Goal: Book appointment/travel/reservation

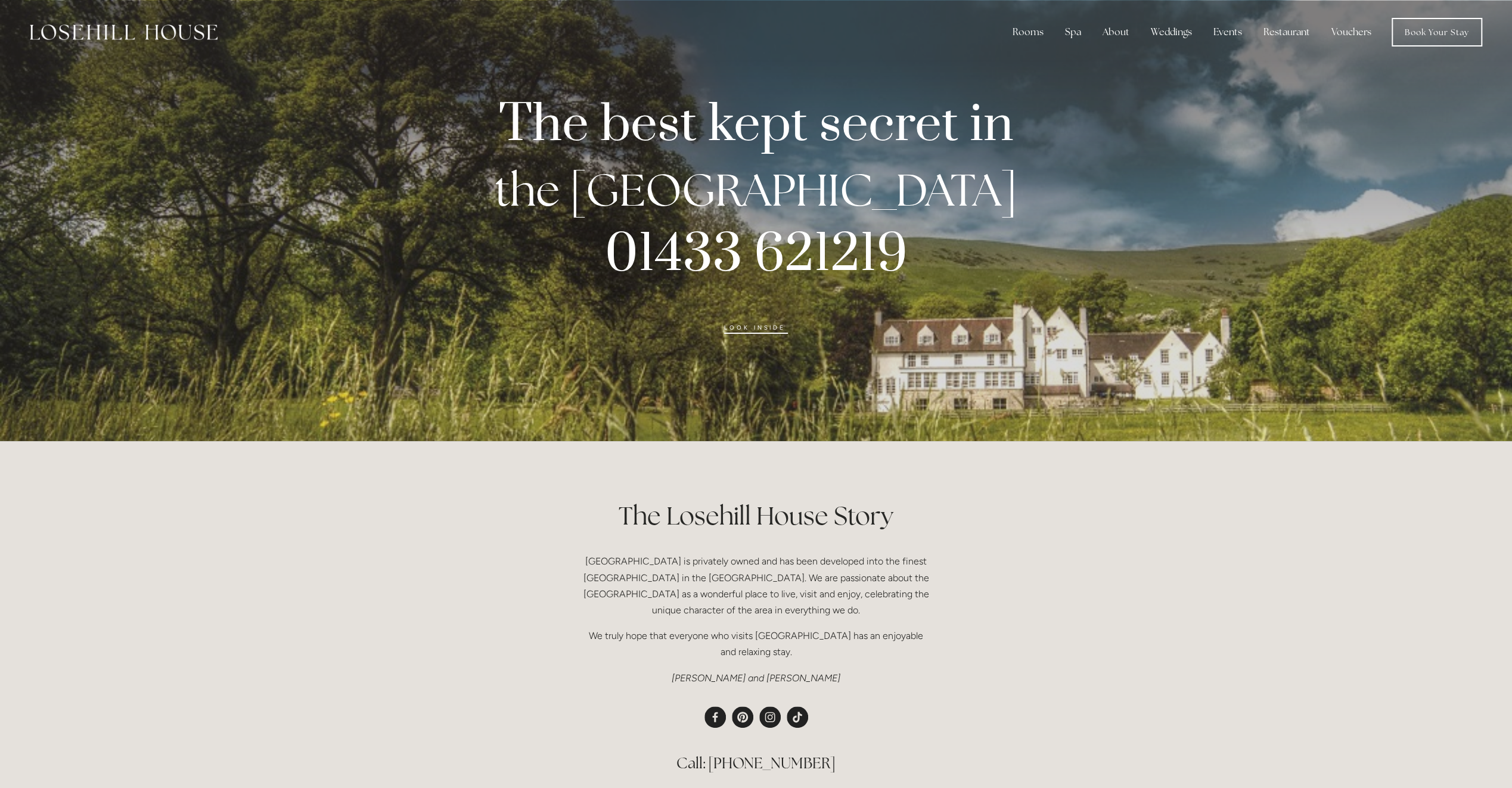
click at [761, 330] on link "look inside" at bounding box center [756, 329] width 64 height 10
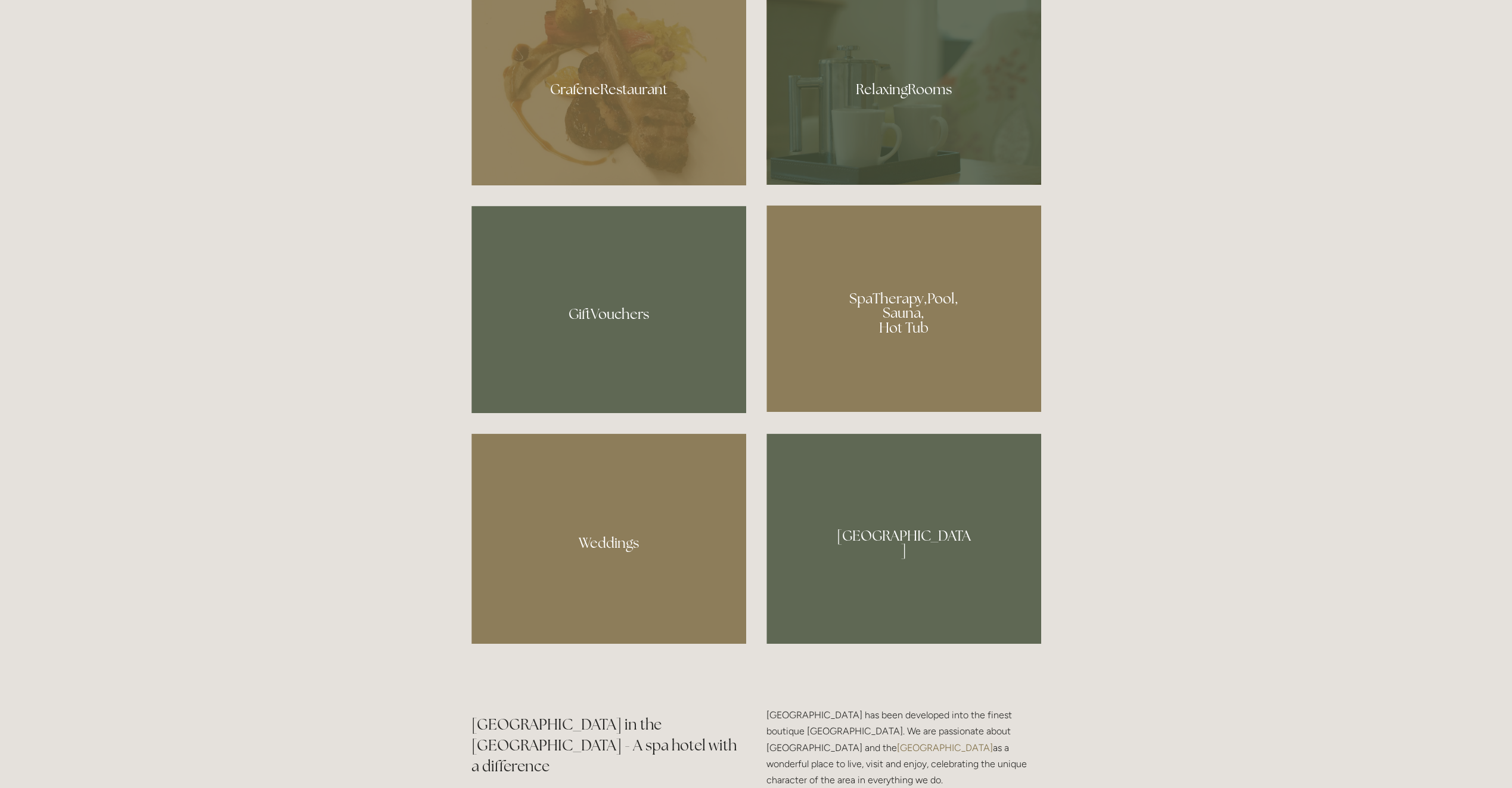
scroll to position [1073, 0]
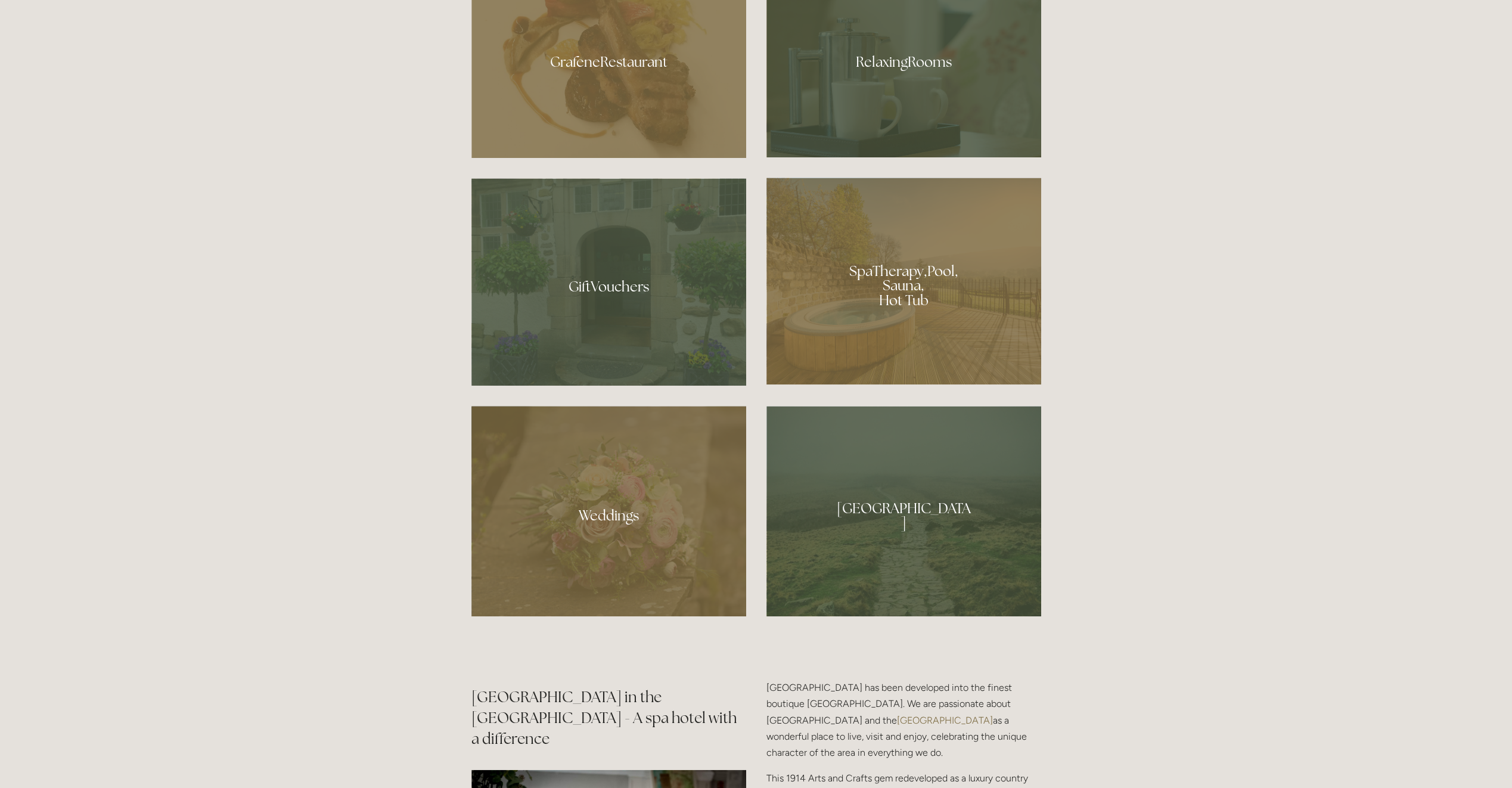
click at [916, 312] on div at bounding box center [903, 281] width 275 height 207
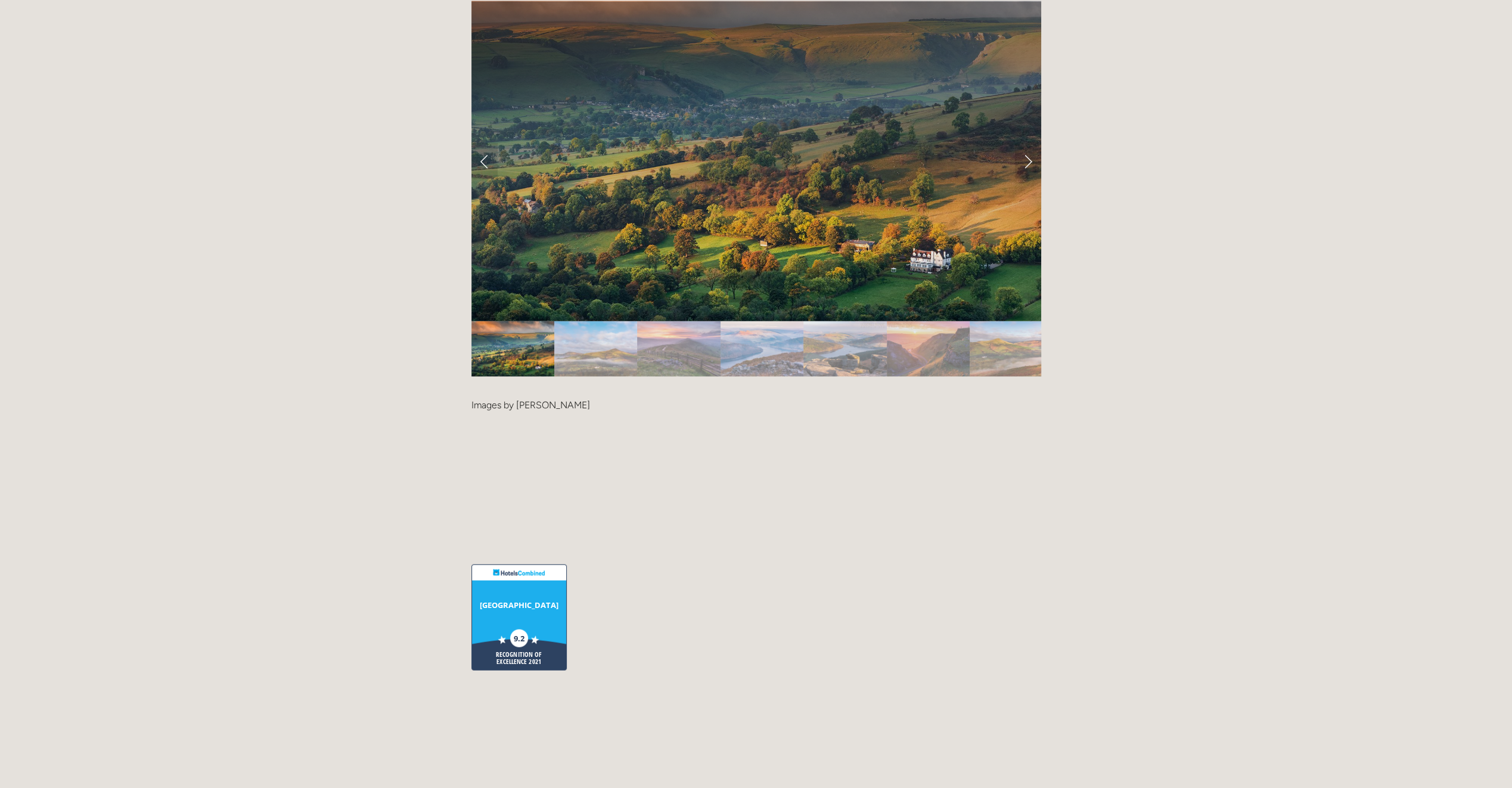
scroll to position [2743, 0]
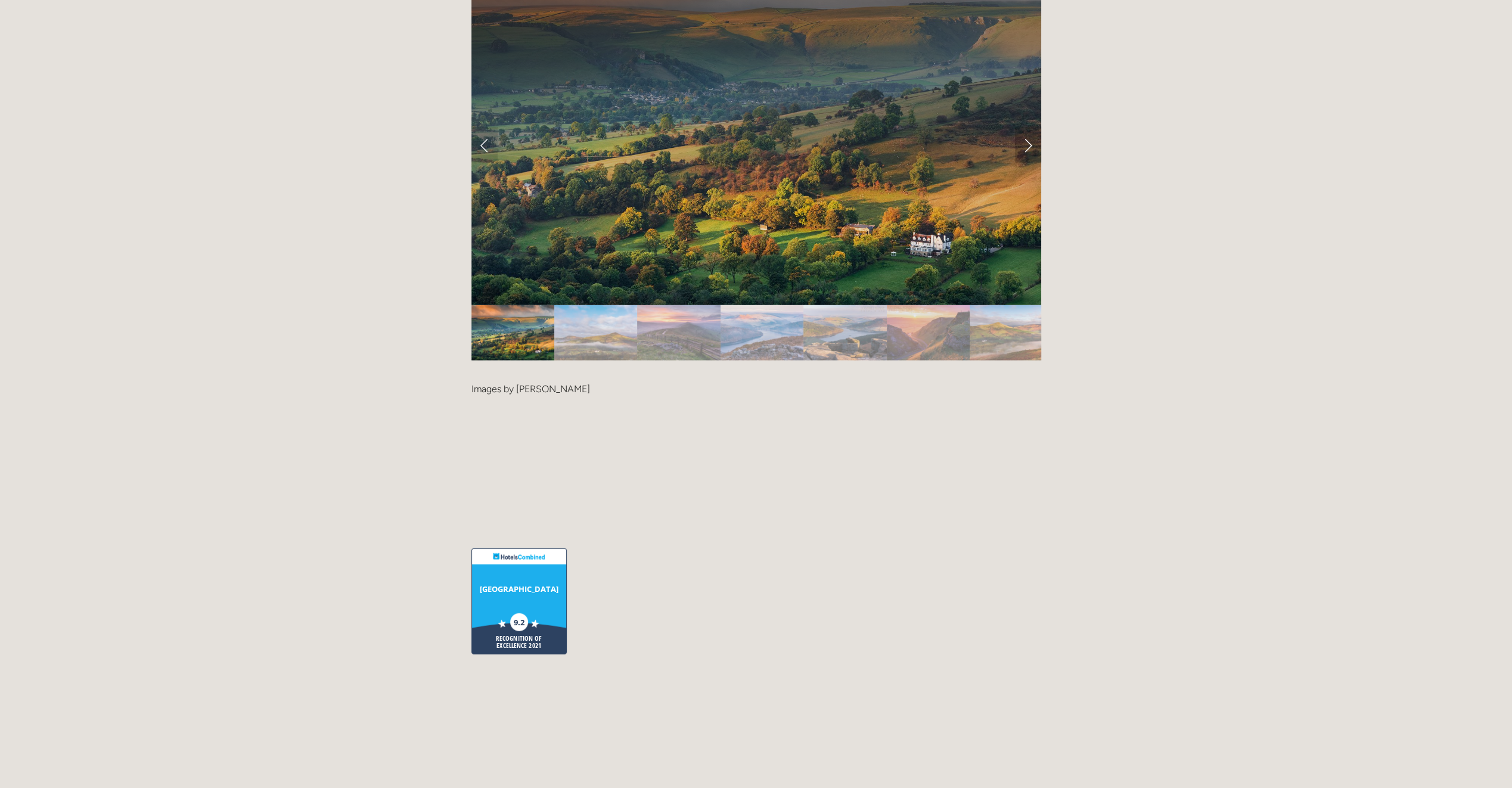
click at [1026, 127] on link "Next Slide" at bounding box center [1028, 144] width 26 height 36
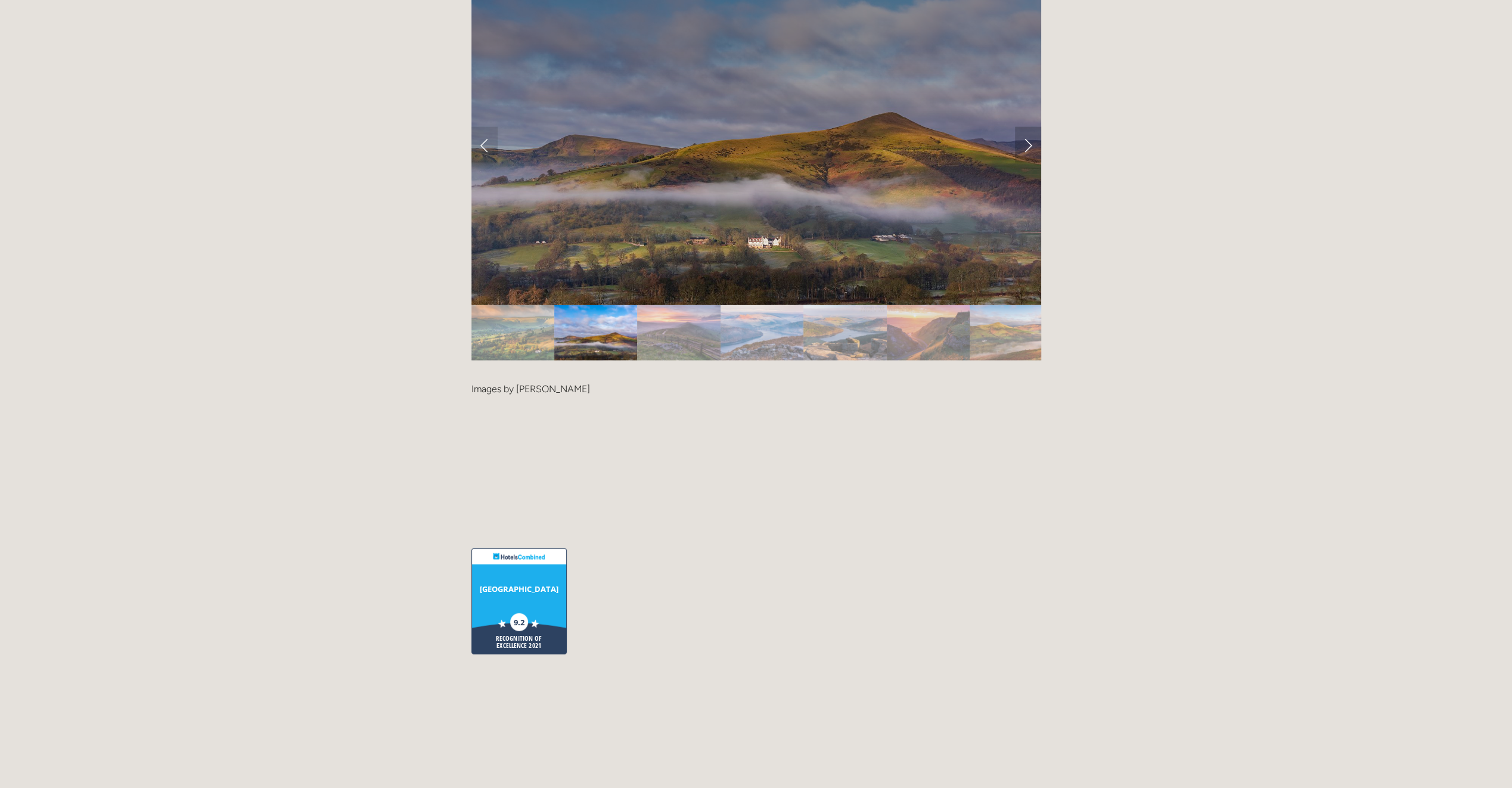
click at [1026, 127] on link "Next Slide" at bounding box center [1028, 144] width 26 height 36
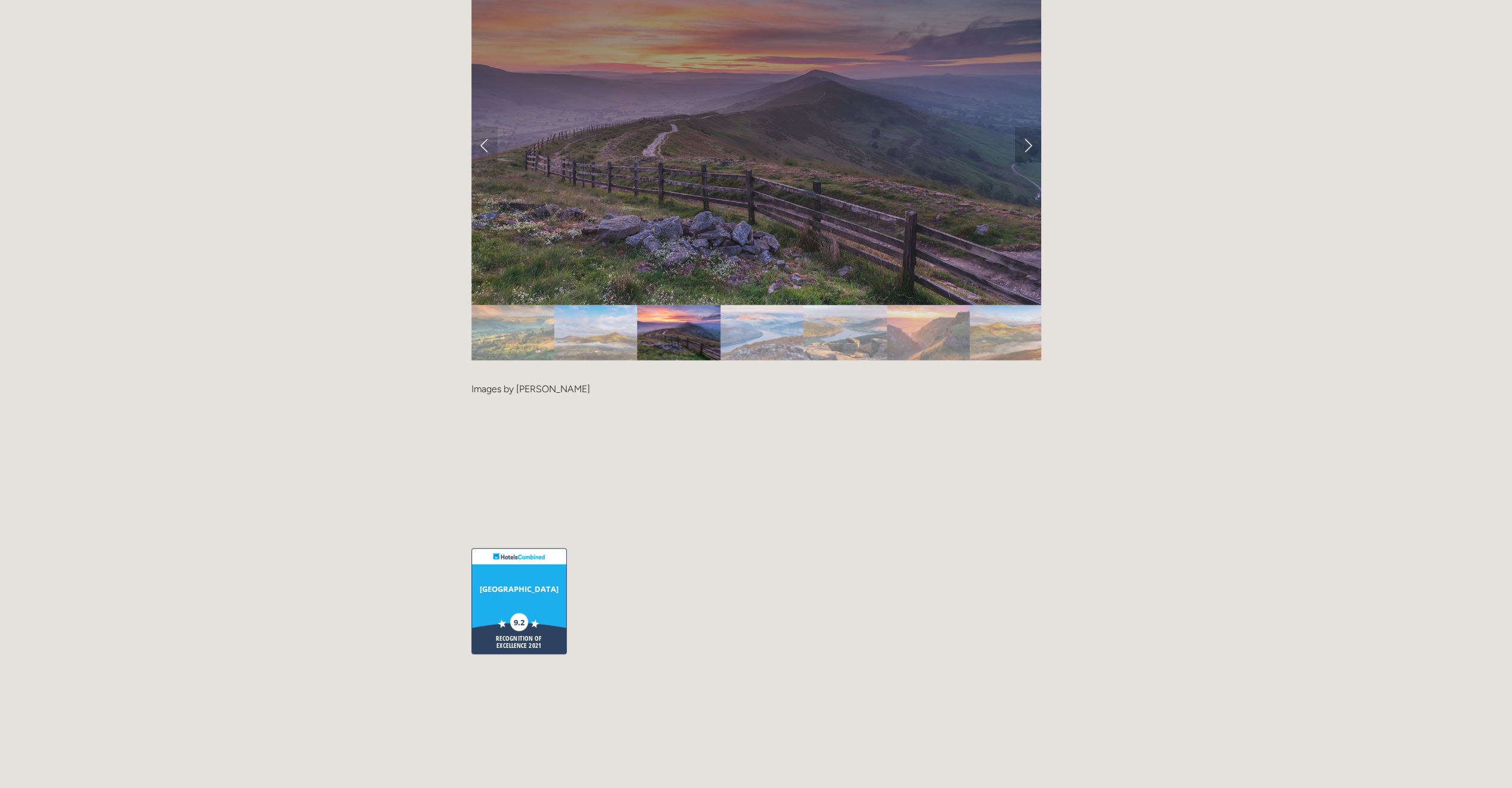
click at [1026, 127] on link "Next Slide" at bounding box center [1028, 144] width 26 height 36
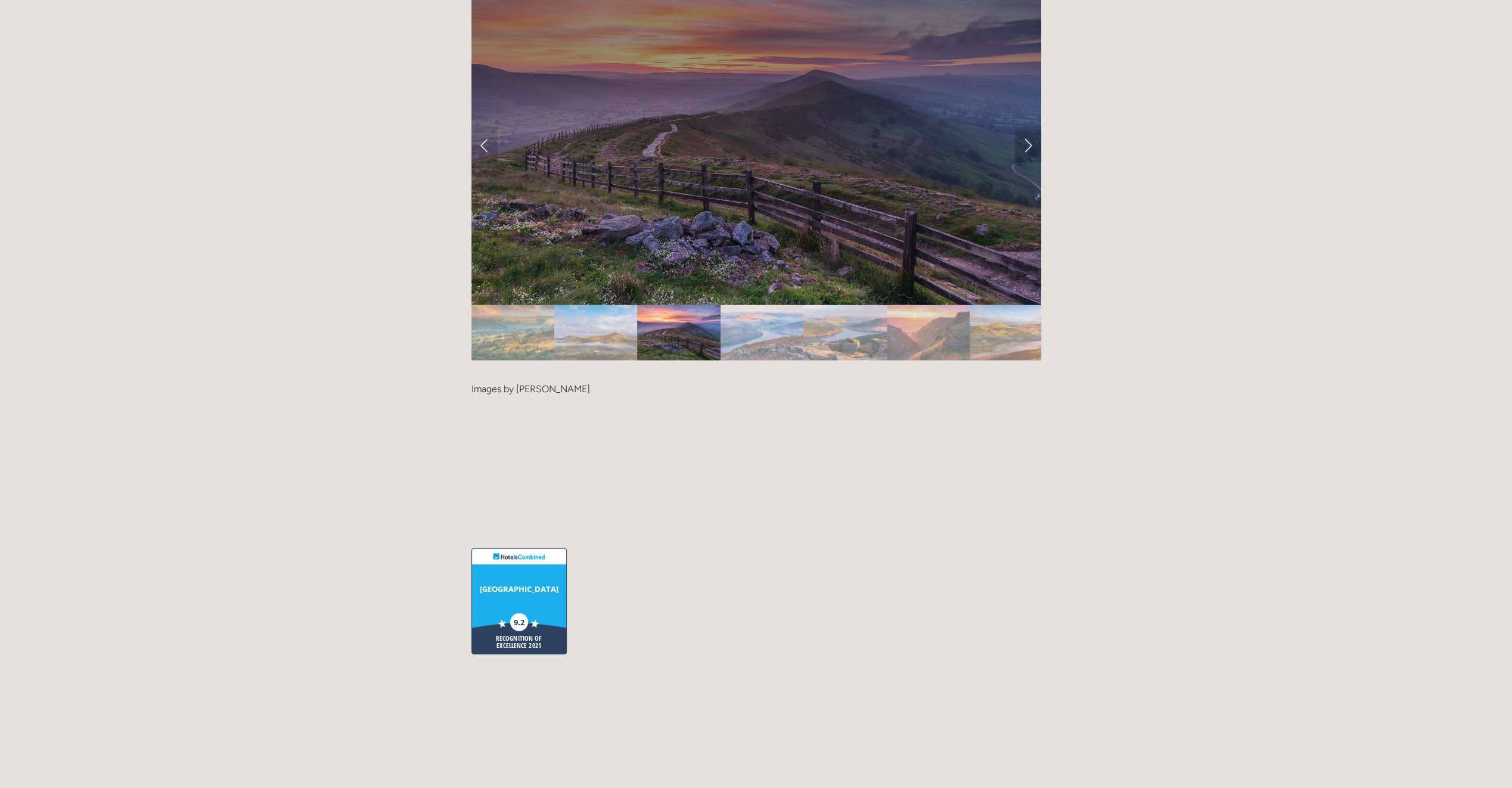
click at [1028, 127] on link "Next Slide" at bounding box center [1028, 144] width 26 height 36
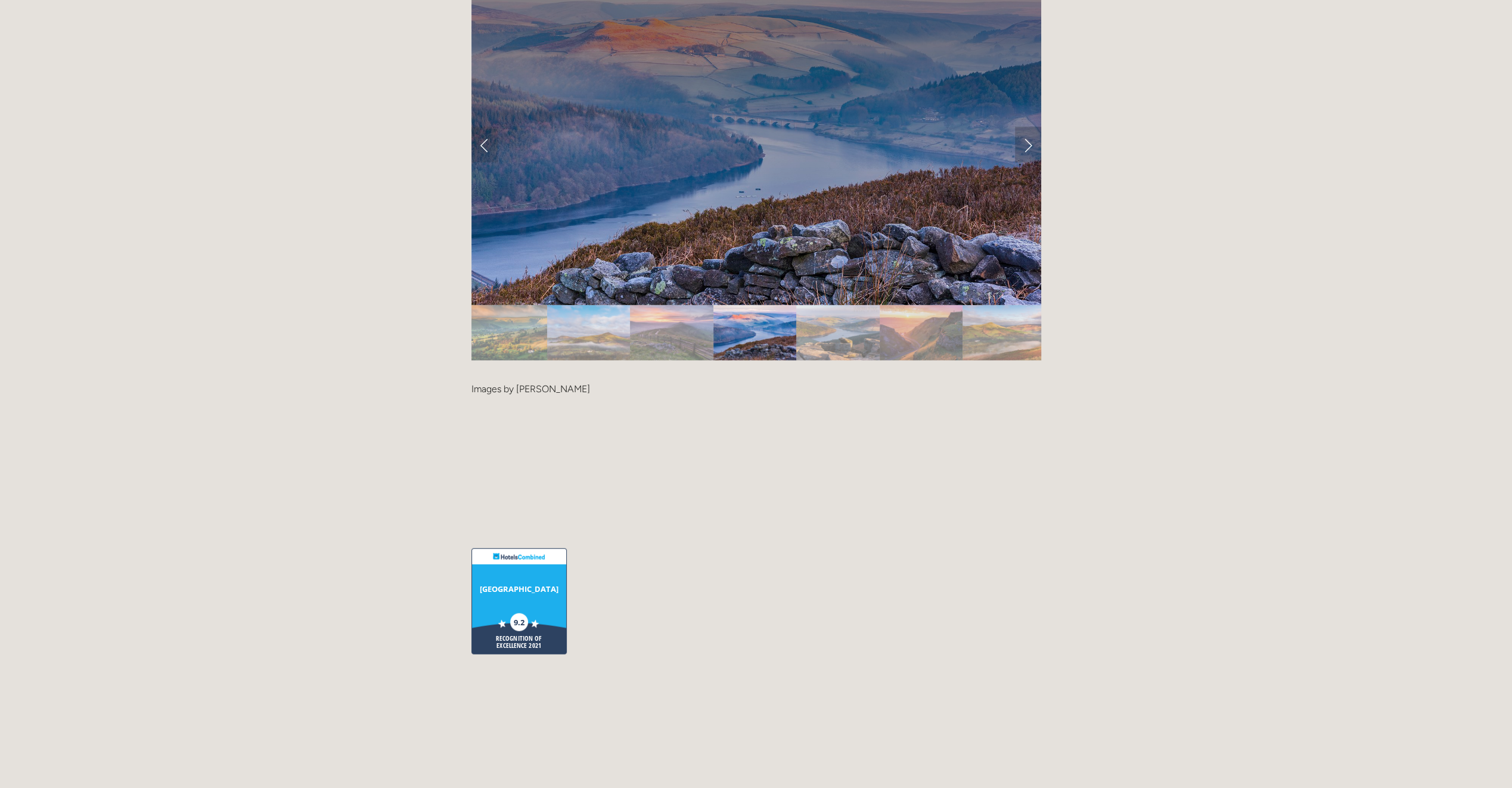
click at [1028, 127] on link "Next Slide" at bounding box center [1028, 144] width 26 height 36
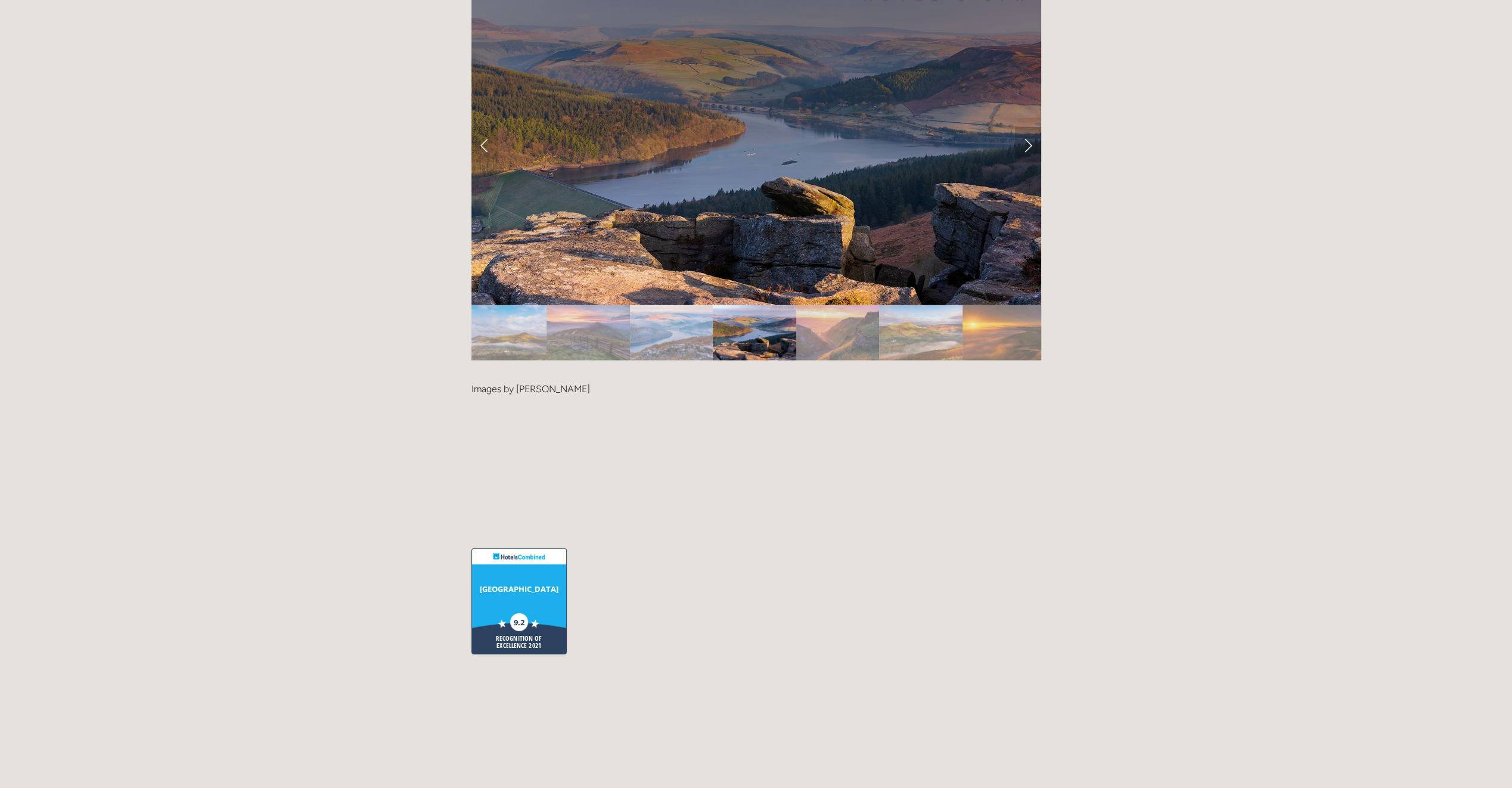
click at [1028, 127] on link "Next Slide" at bounding box center [1028, 144] width 26 height 36
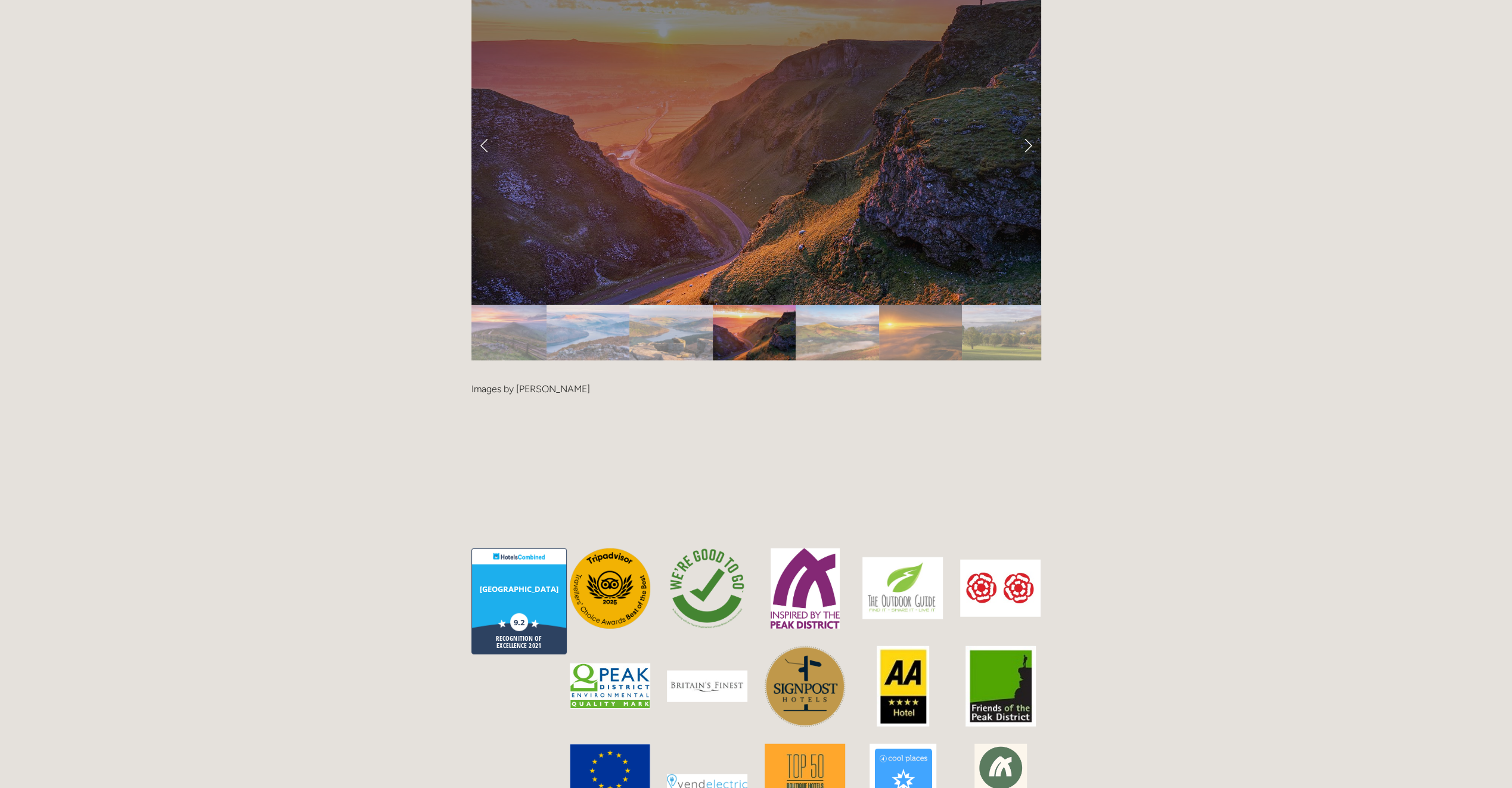
click at [1028, 127] on link "Next Slide" at bounding box center [1028, 144] width 26 height 36
click at [905, 305] on img "Slide 8" at bounding box center [921, 333] width 83 height 56
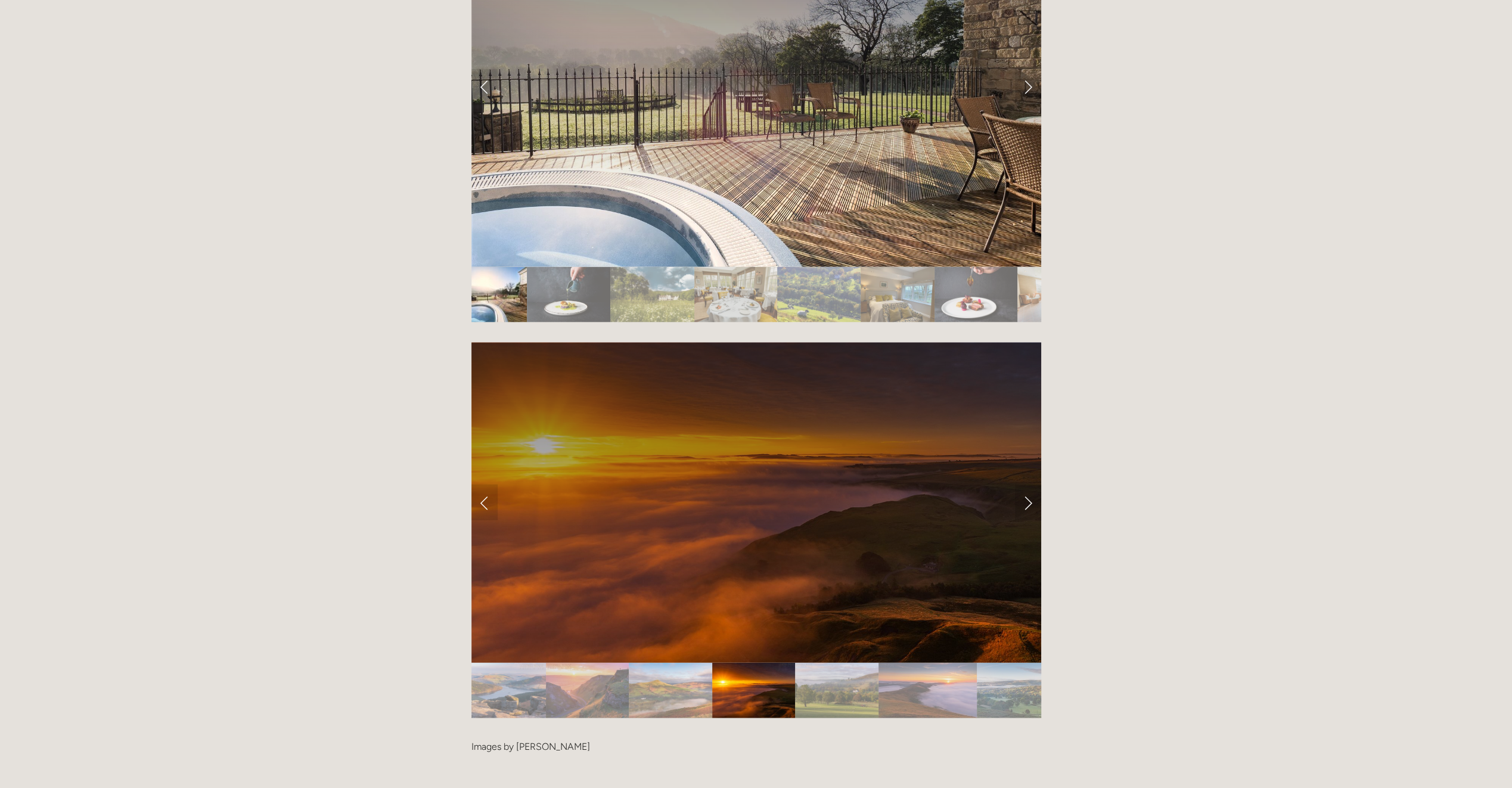
scroll to position [2206, 0]
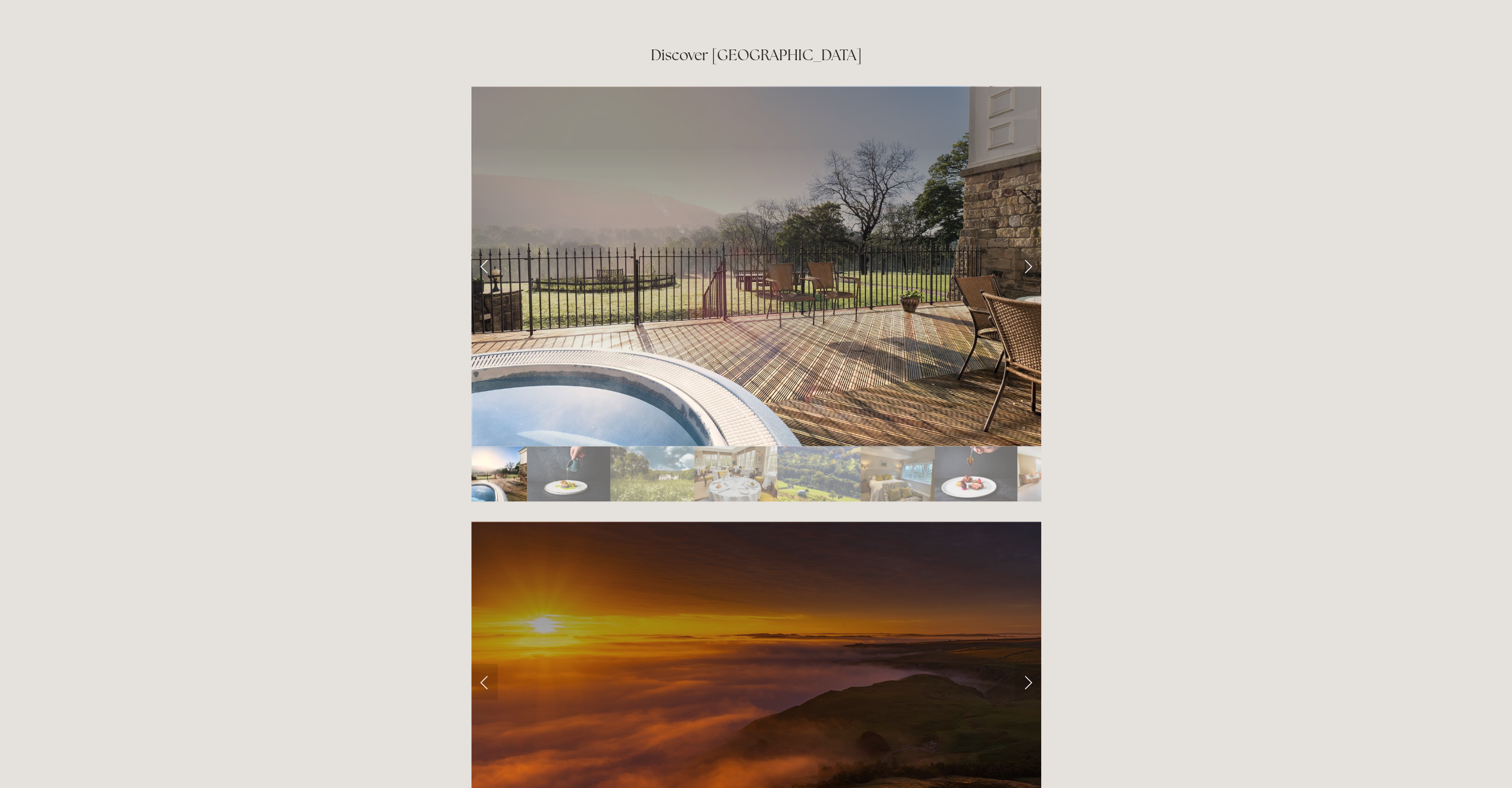
click at [1027, 248] on link "Next Slide" at bounding box center [1028, 266] width 26 height 36
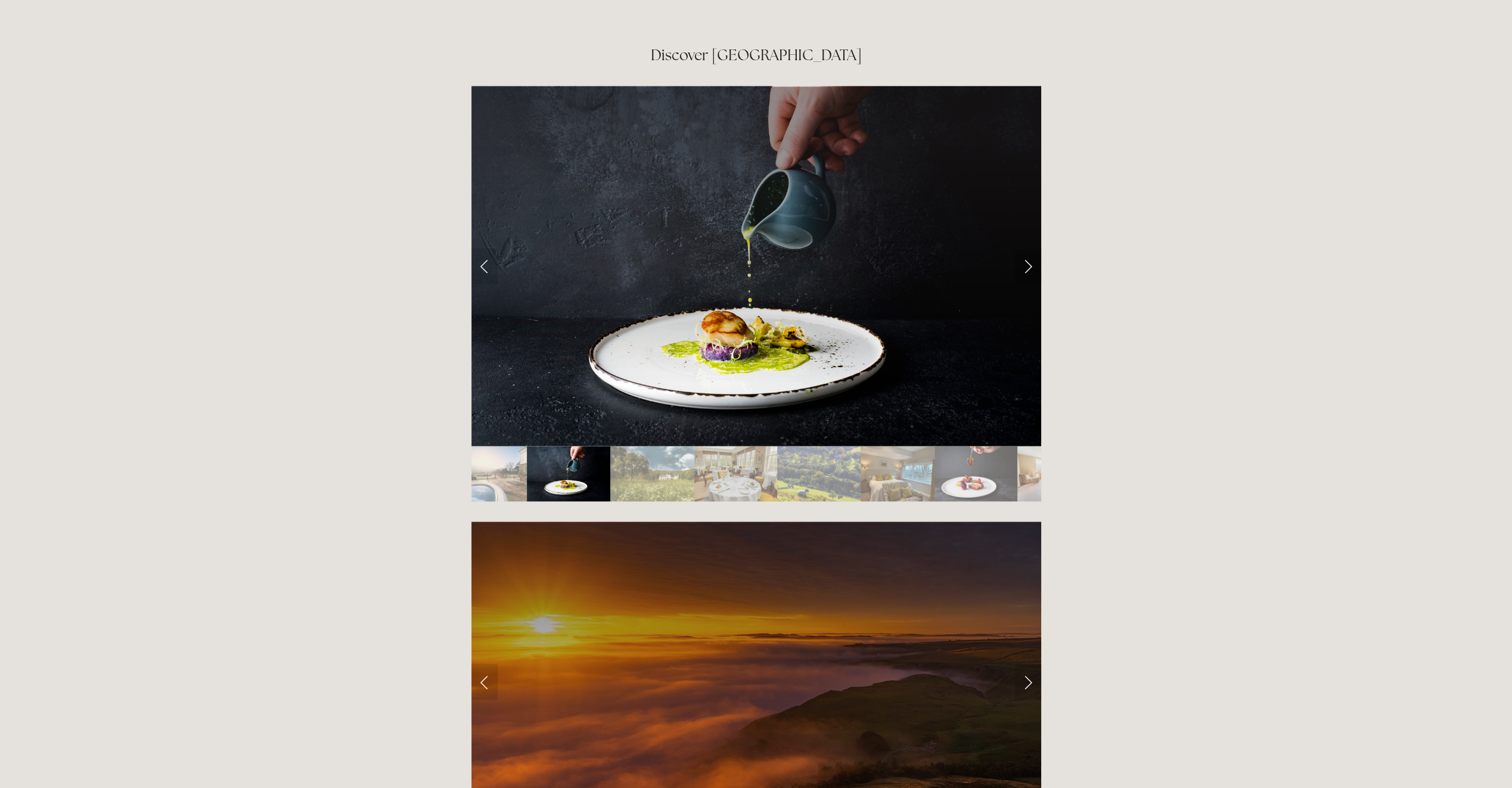
click at [1027, 248] on link "Next Slide" at bounding box center [1028, 266] width 26 height 36
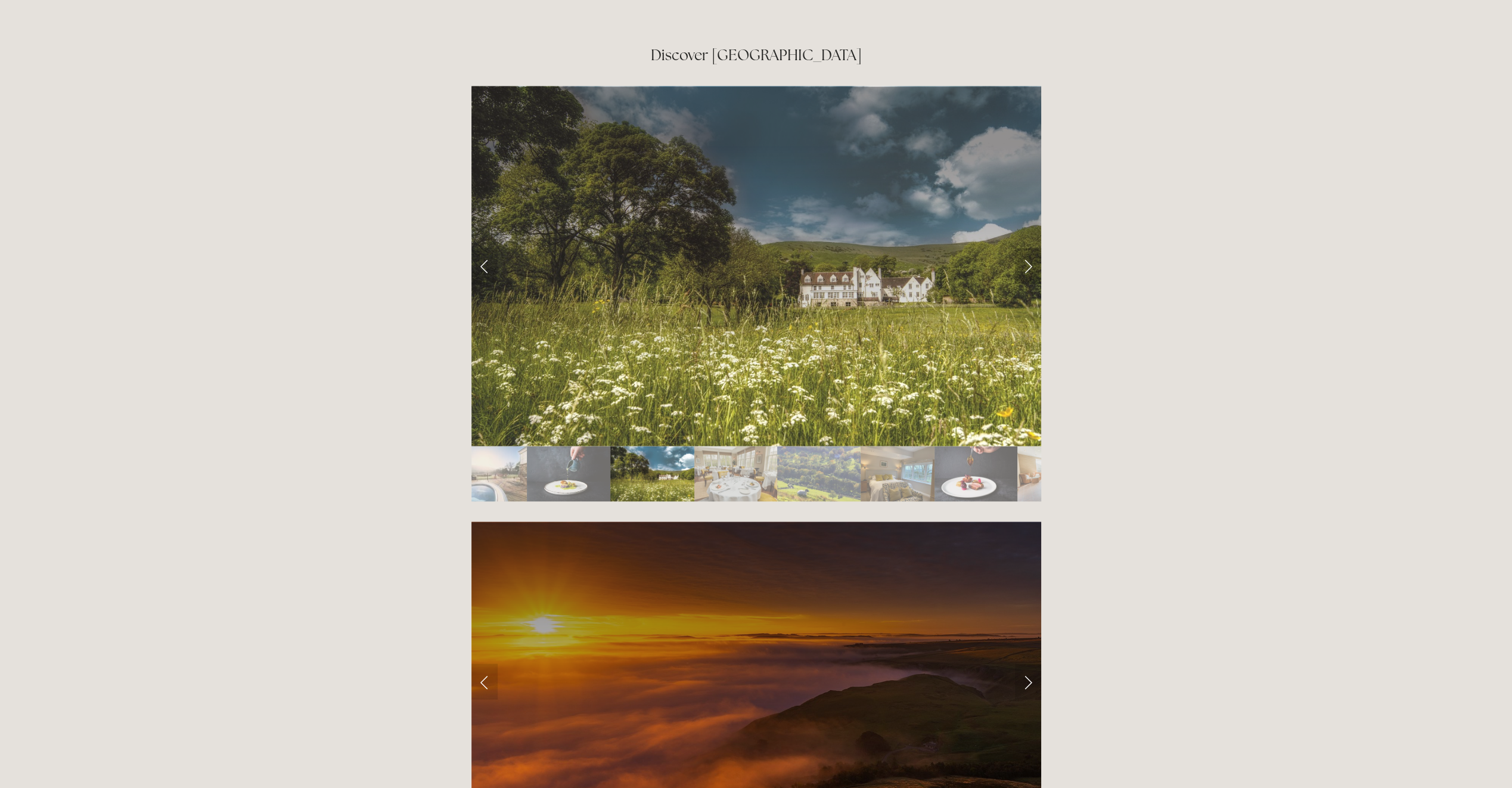
click at [1024, 248] on link "Next Slide" at bounding box center [1028, 266] width 26 height 36
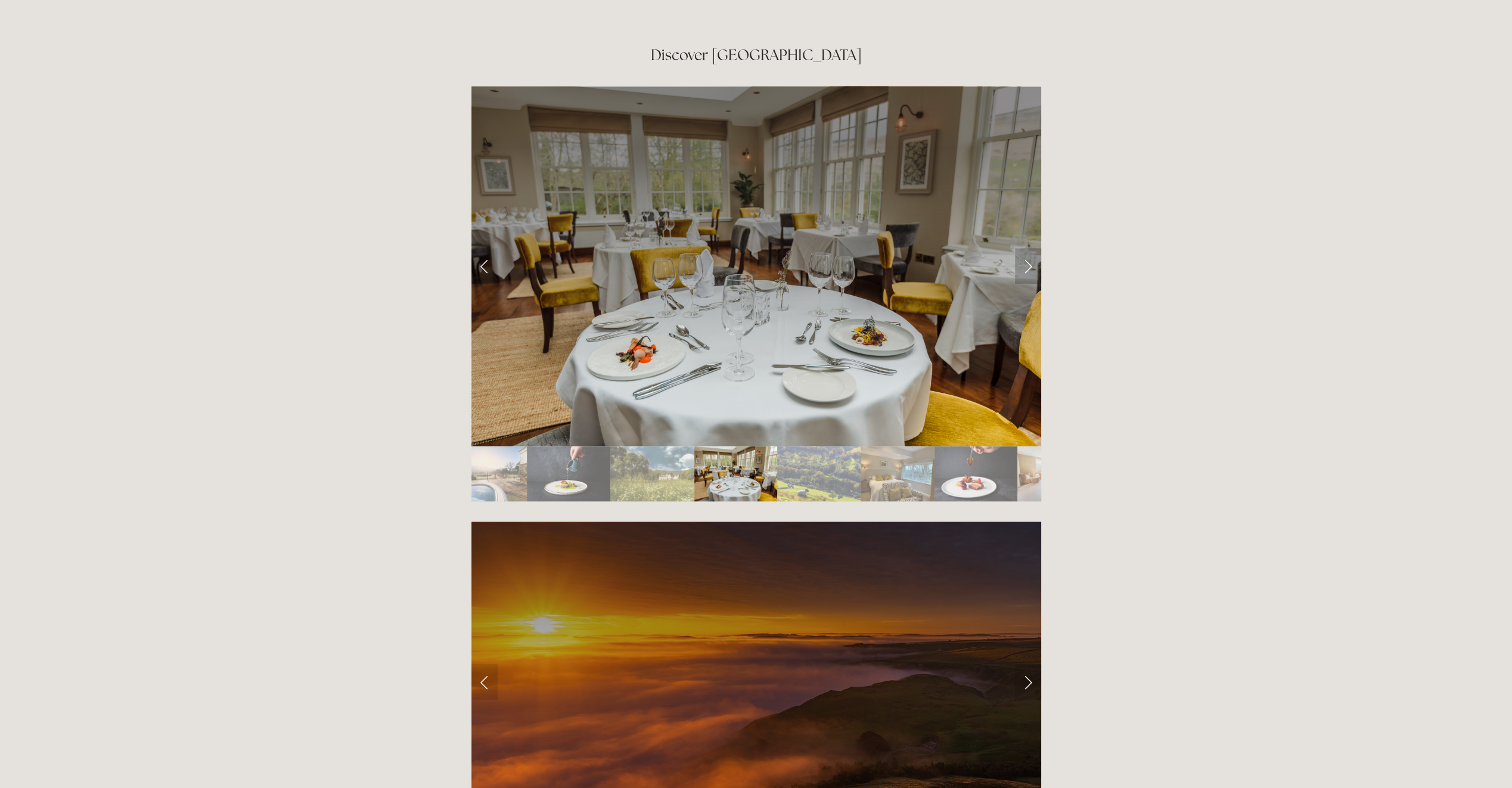
click at [1024, 248] on link "Next Slide" at bounding box center [1028, 266] width 26 height 36
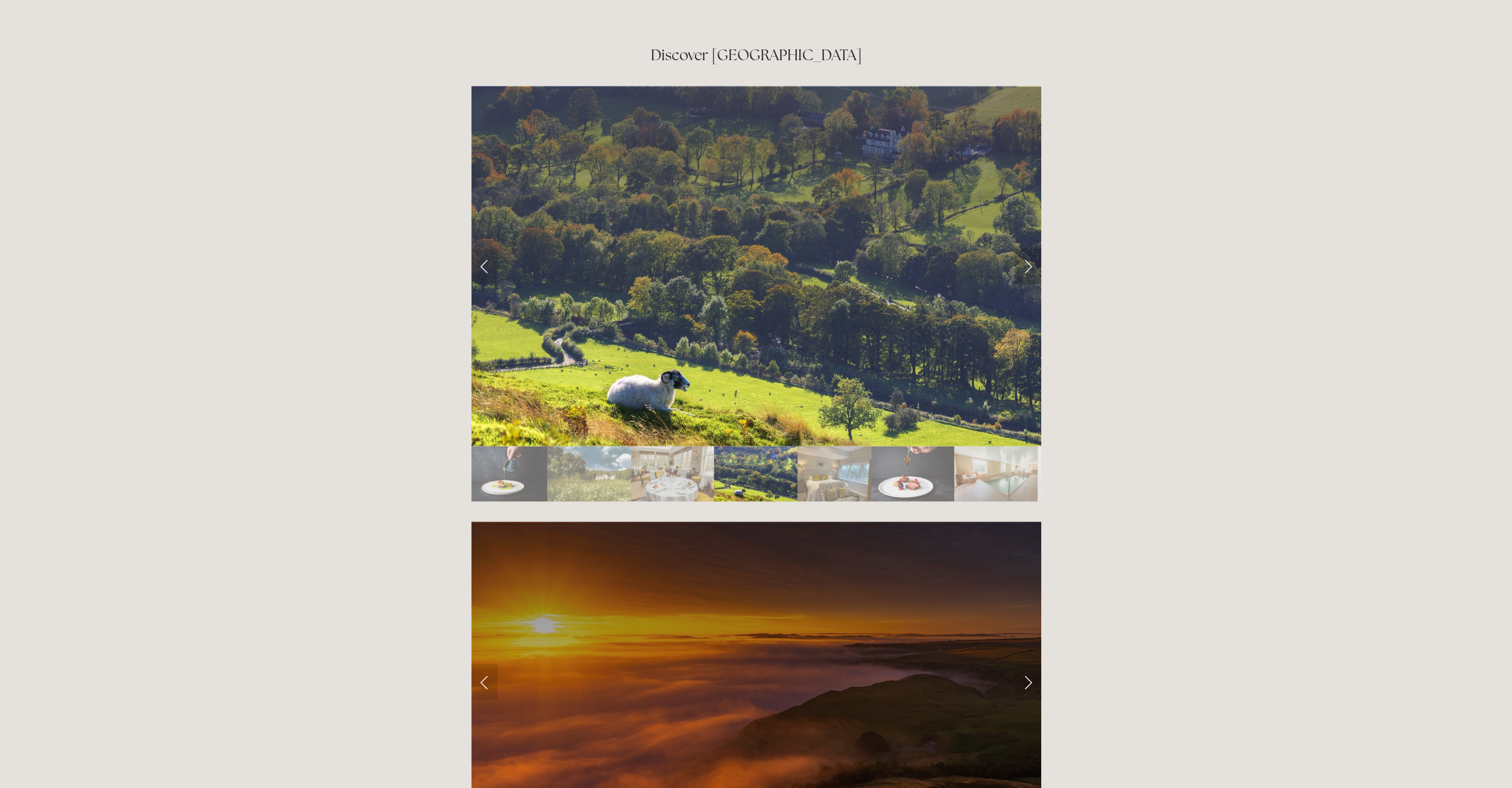
click at [1024, 248] on link "Next Slide" at bounding box center [1028, 266] width 26 height 36
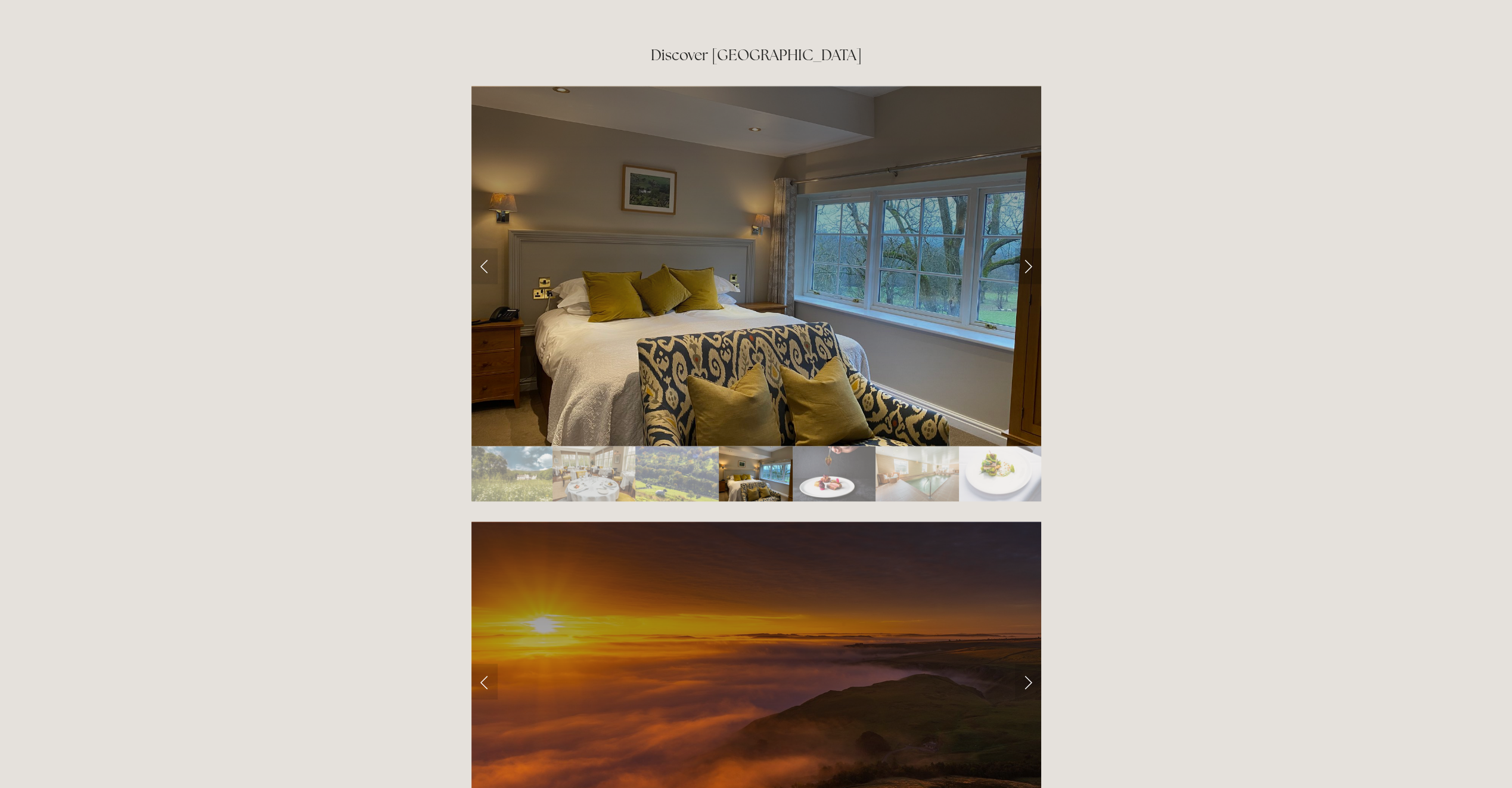
click at [1026, 248] on link "Next Slide" at bounding box center [1028, 266] width 26 height 36
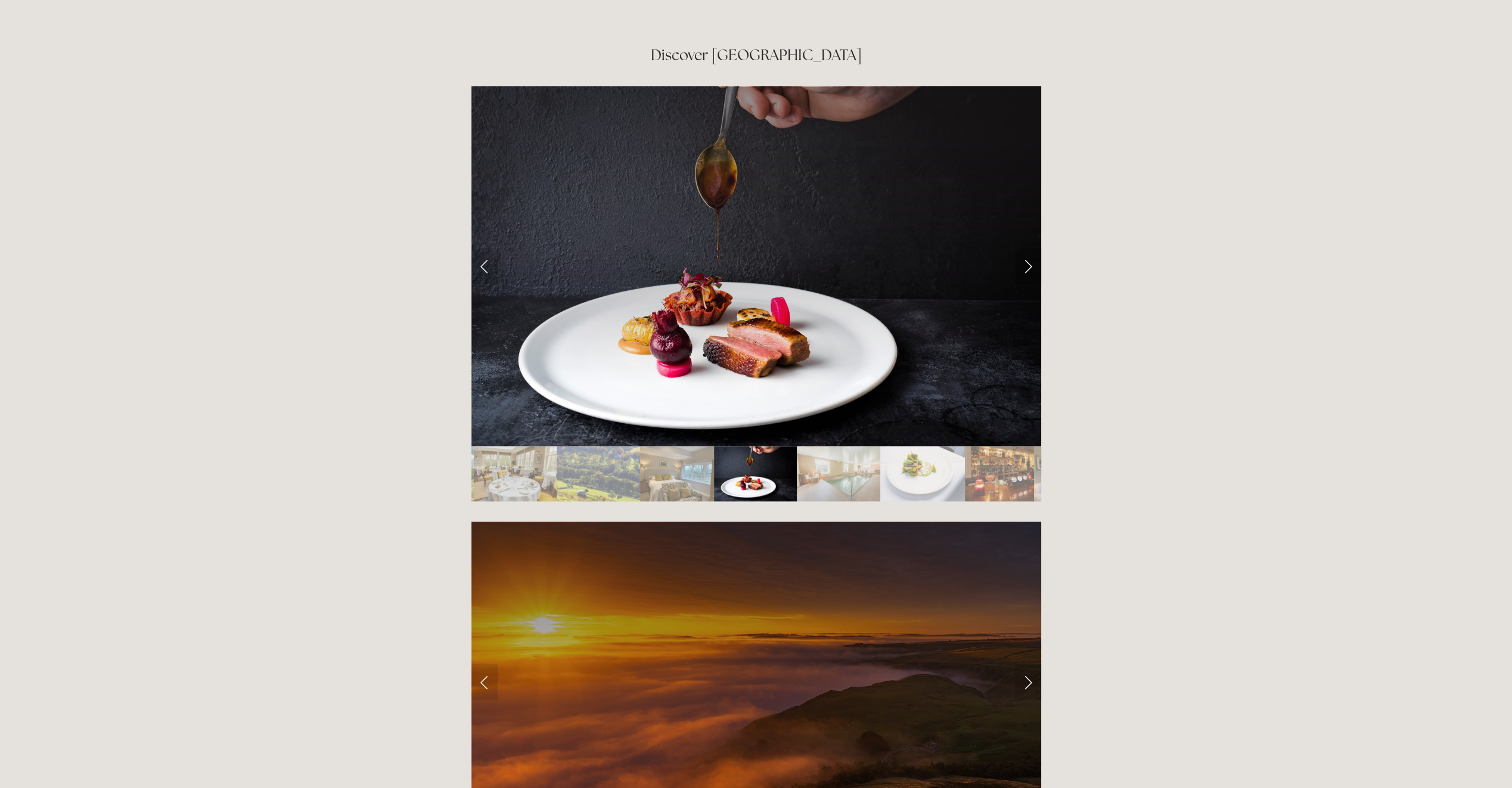
click at [1026, 248] on link "Next Slide" at bounding box center [1028, 266] width 26 height 36
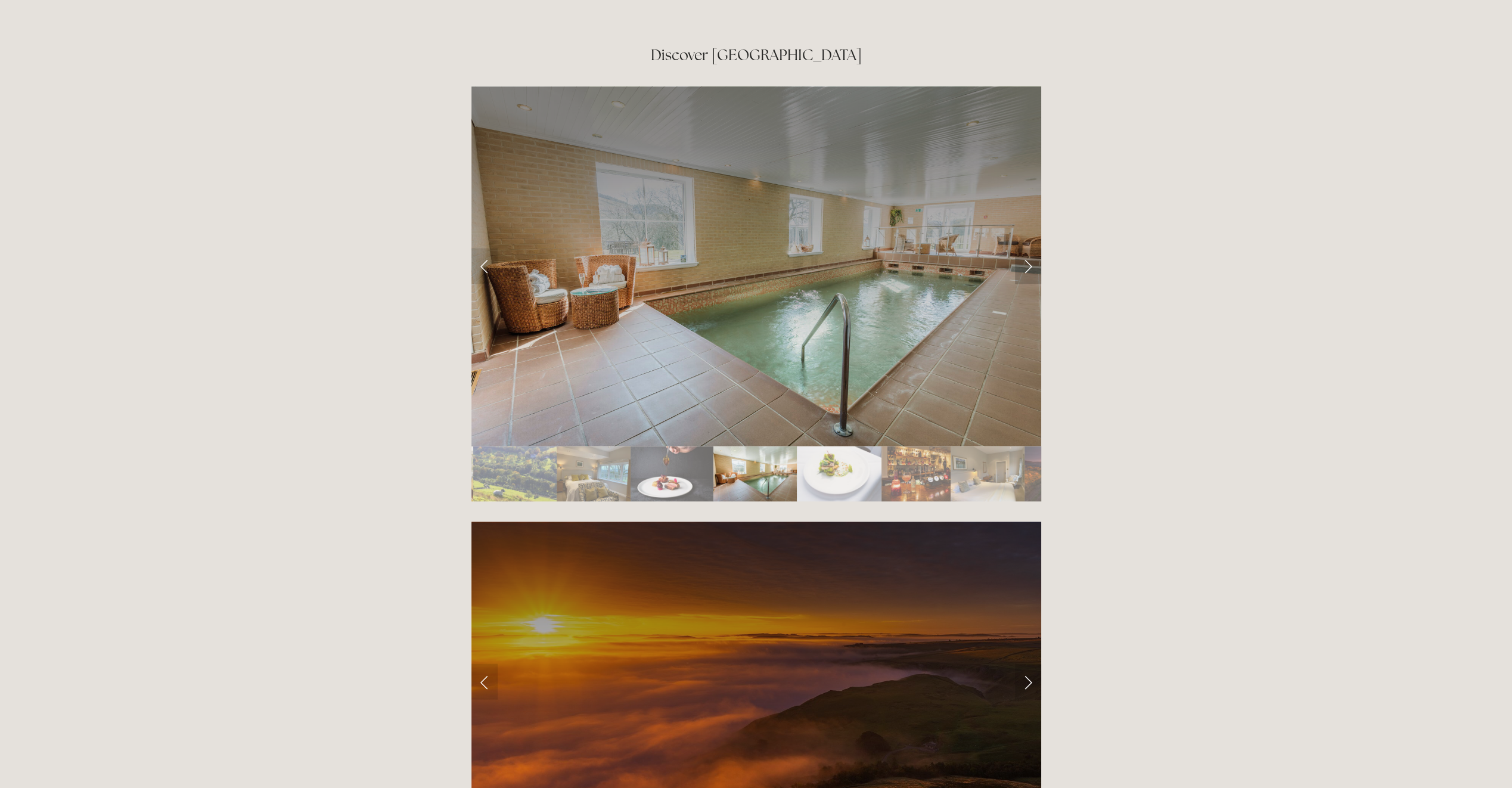
click at [1026, 248] on link "Next Slide" at bounding box center [1028, 266] width 26 height 36
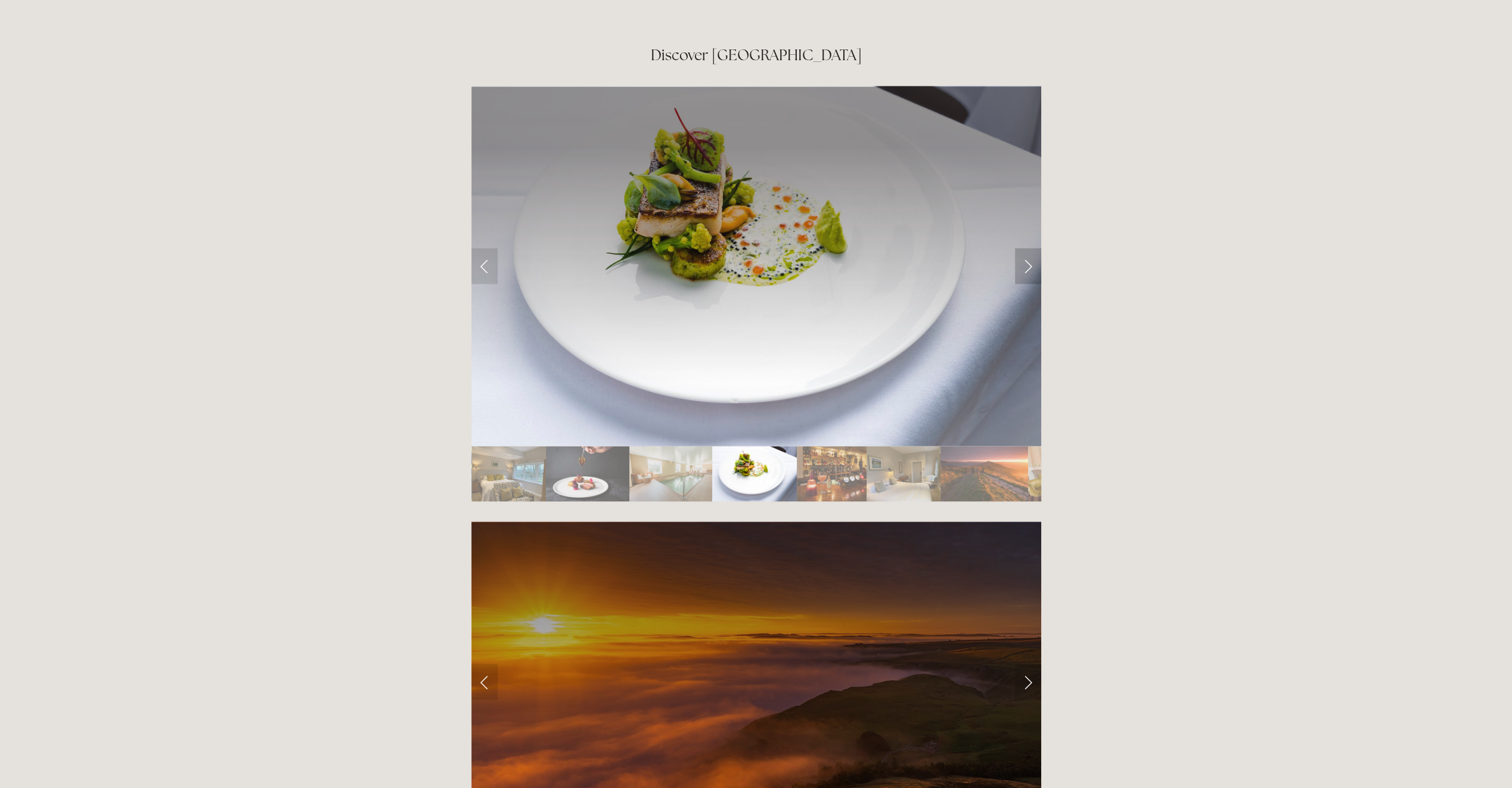
click at [1026, 248] on link "Next Slide" at bounding box center [1028, 266] width 26 height 36
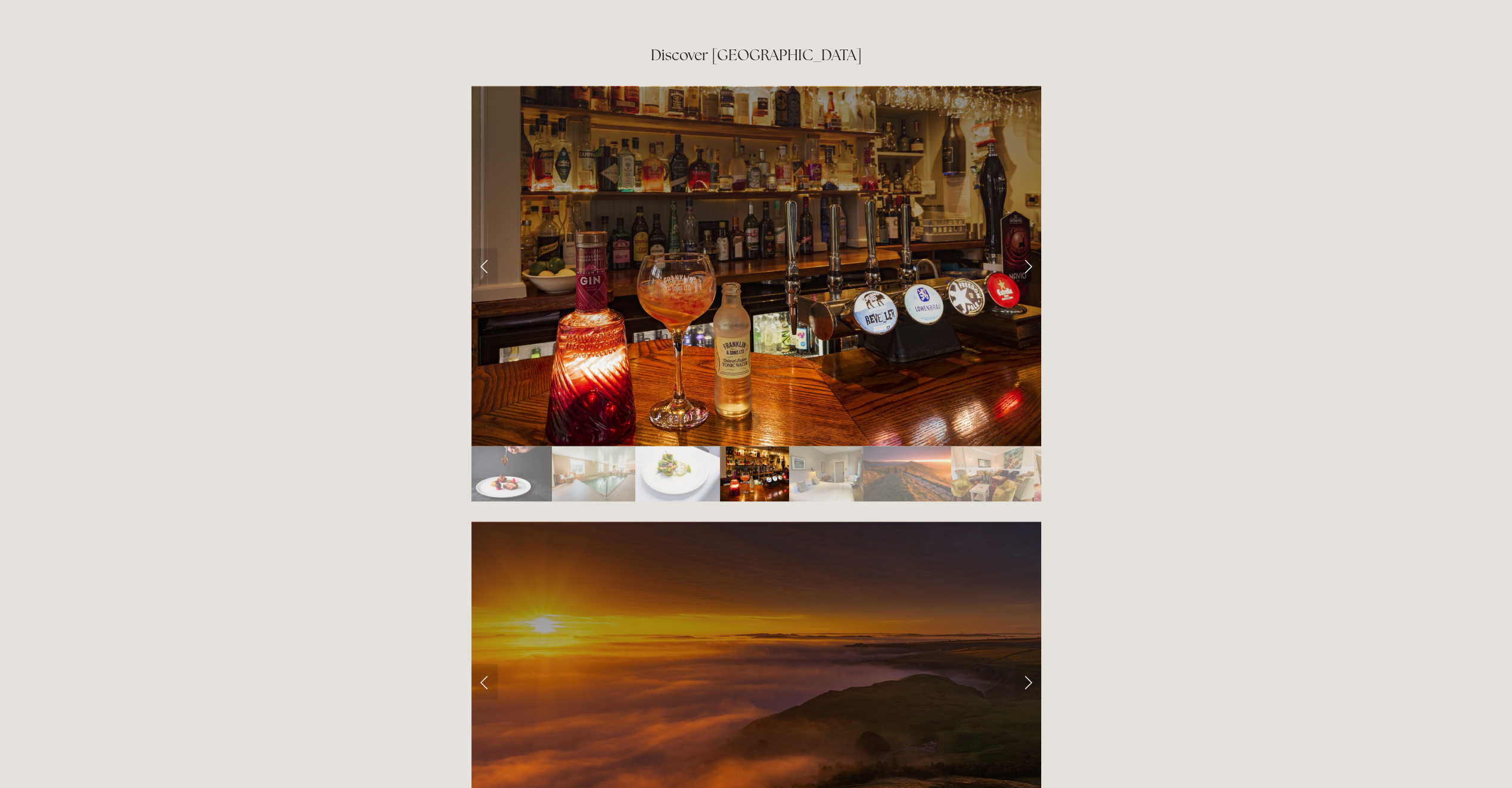
click at [1026, 248] on link "Next Slide" at bounding box center [1028, 266] width 26 height 36
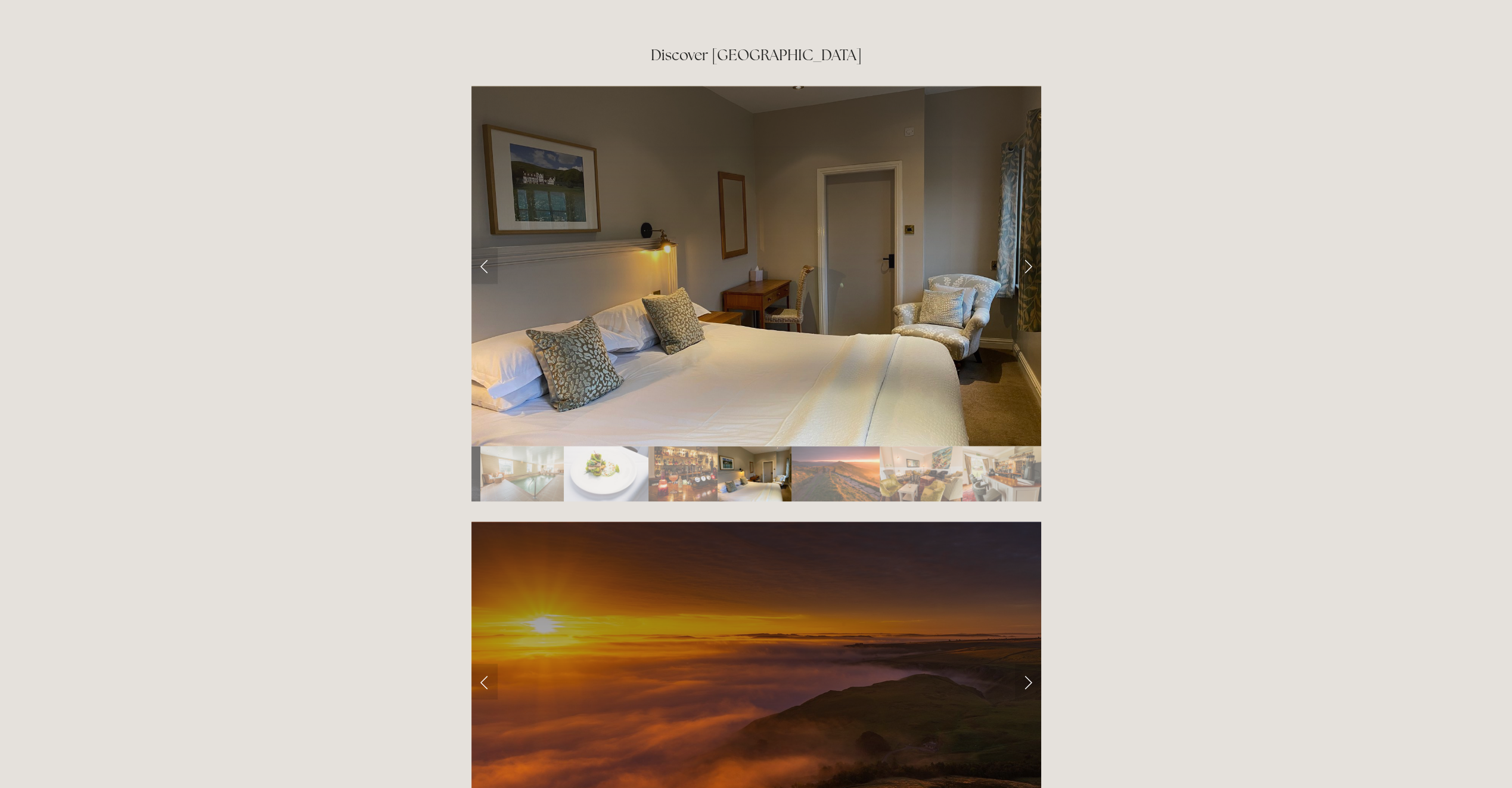
click at [1026, 248] on link "Next Slide" at bounding box center [1028, 266] width 26 height 36
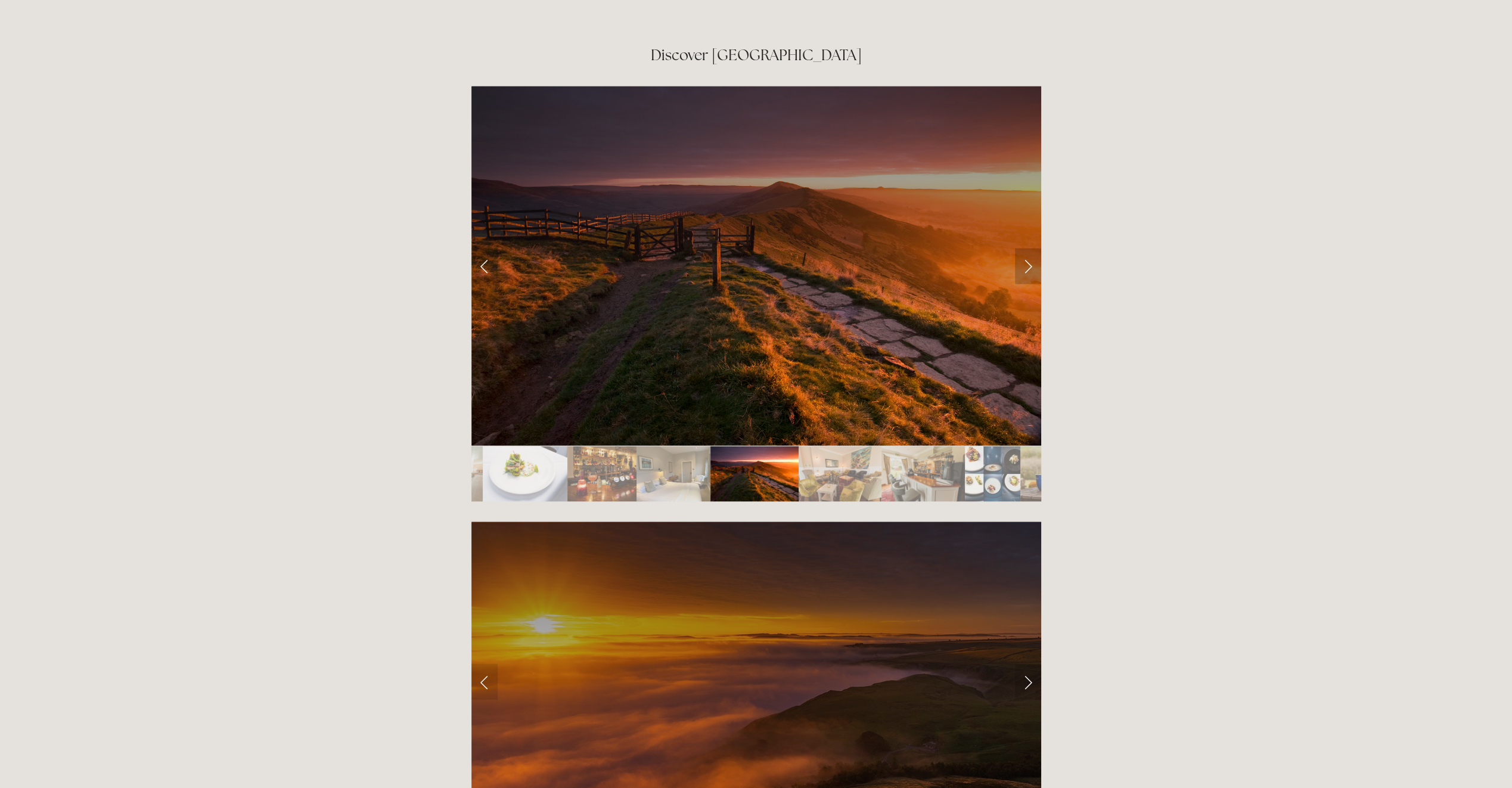
click at [1026, 248] on link "Next Slide" at bounding box center [1028, 266] width 26 height 36
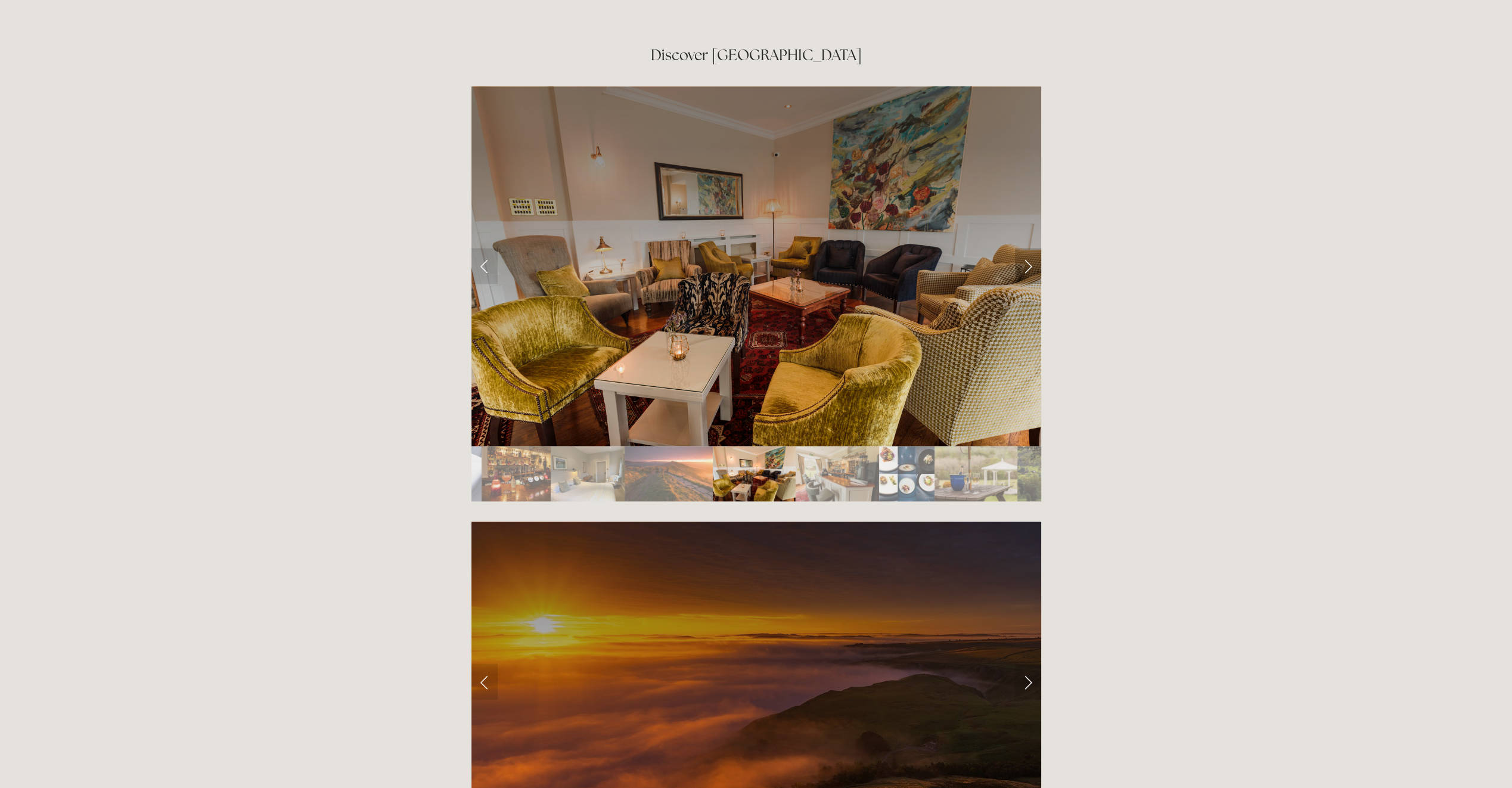
click at [1026, 248] on link "Next Slide" at bounding box center [1028, 266] width 26 height 36
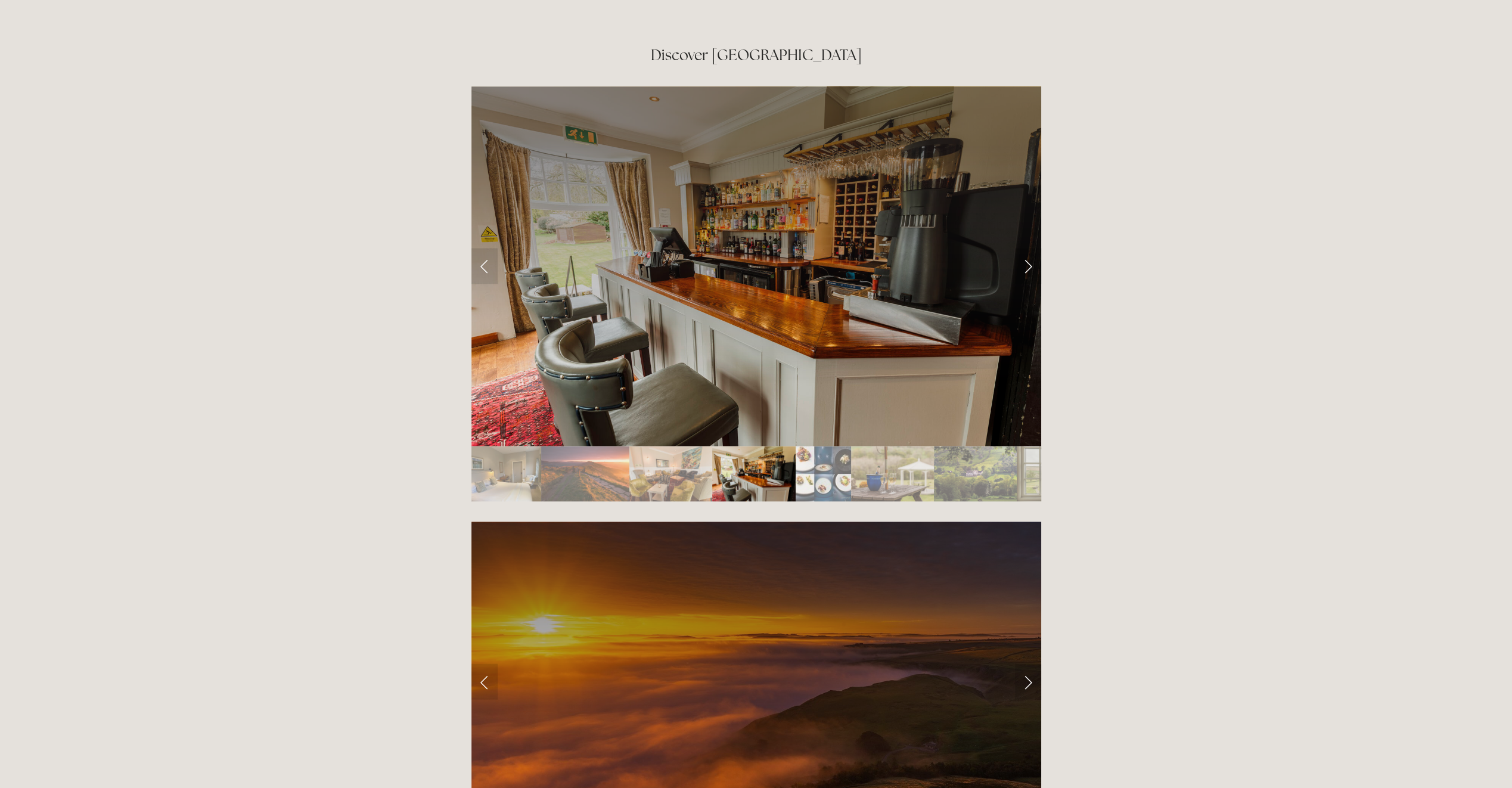
click at [1026, 248] on link "Next Slide" at bounding box center [1028, 266] width 26 height 36
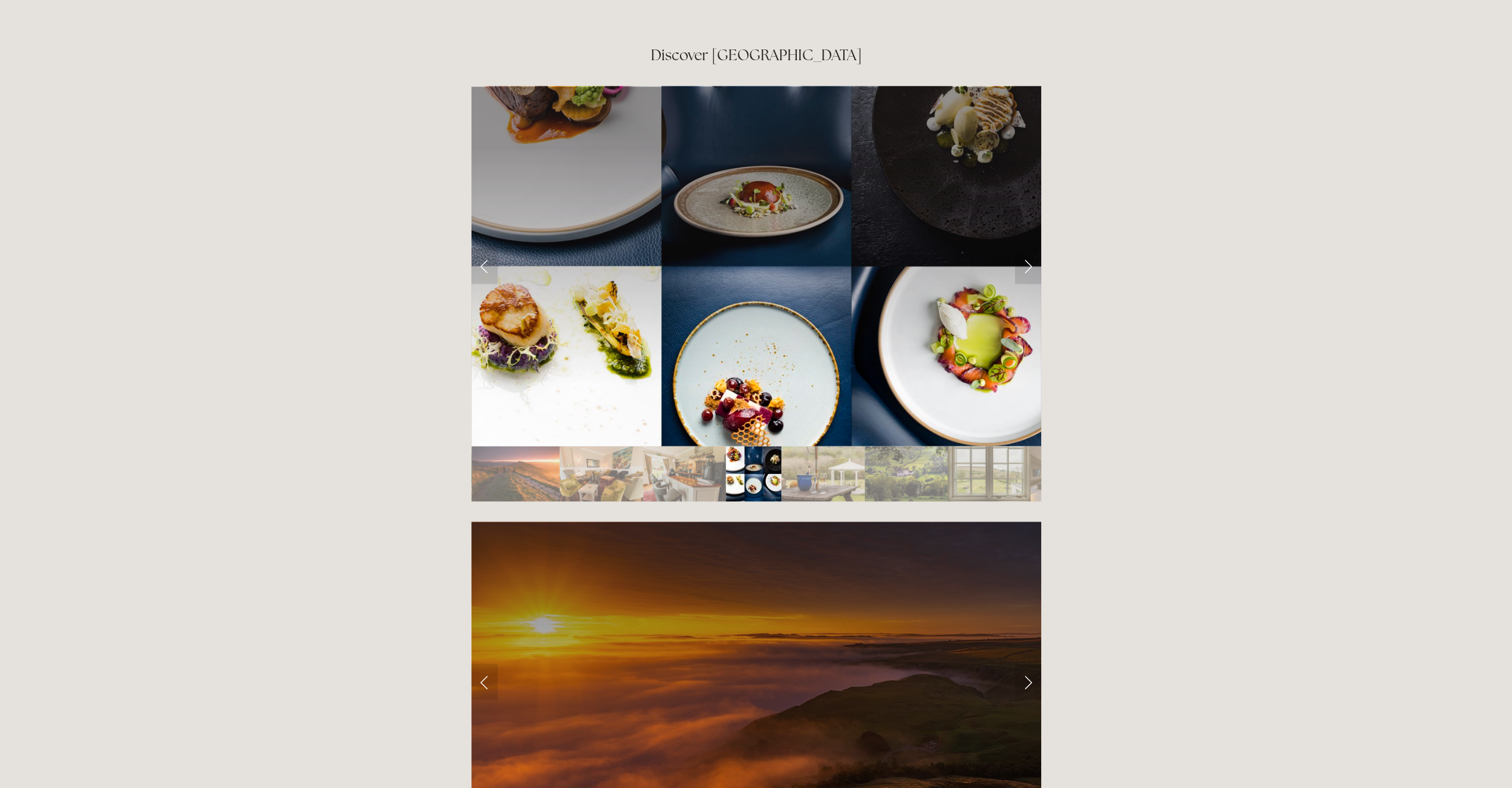
click at [1011, 446] on img "Slide 18" at bounding box center [989, 474] width 83 height 56
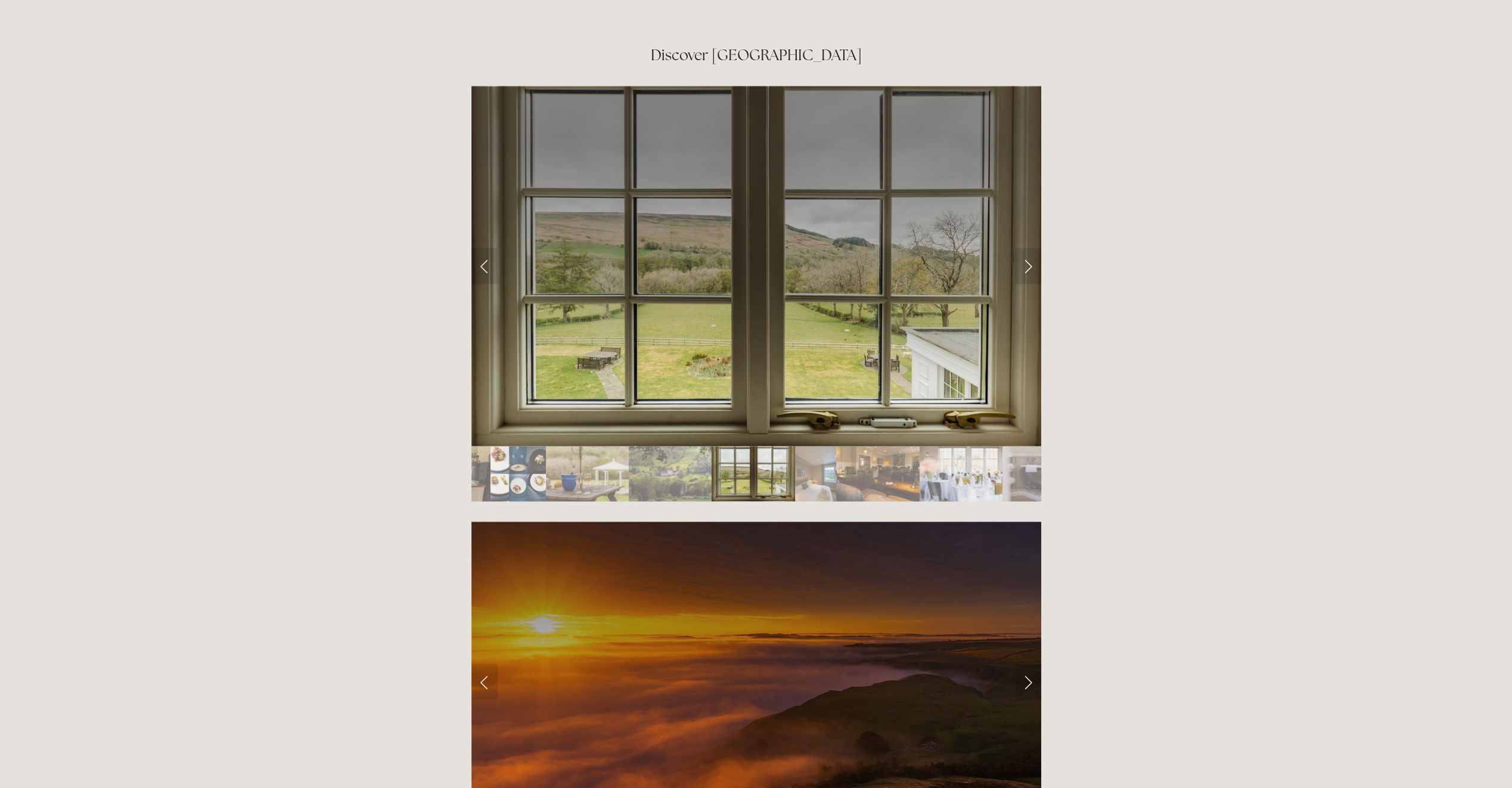
click at [887, 446] on img "Slide 20" at bounding box center [877, 474] width 83 height 56
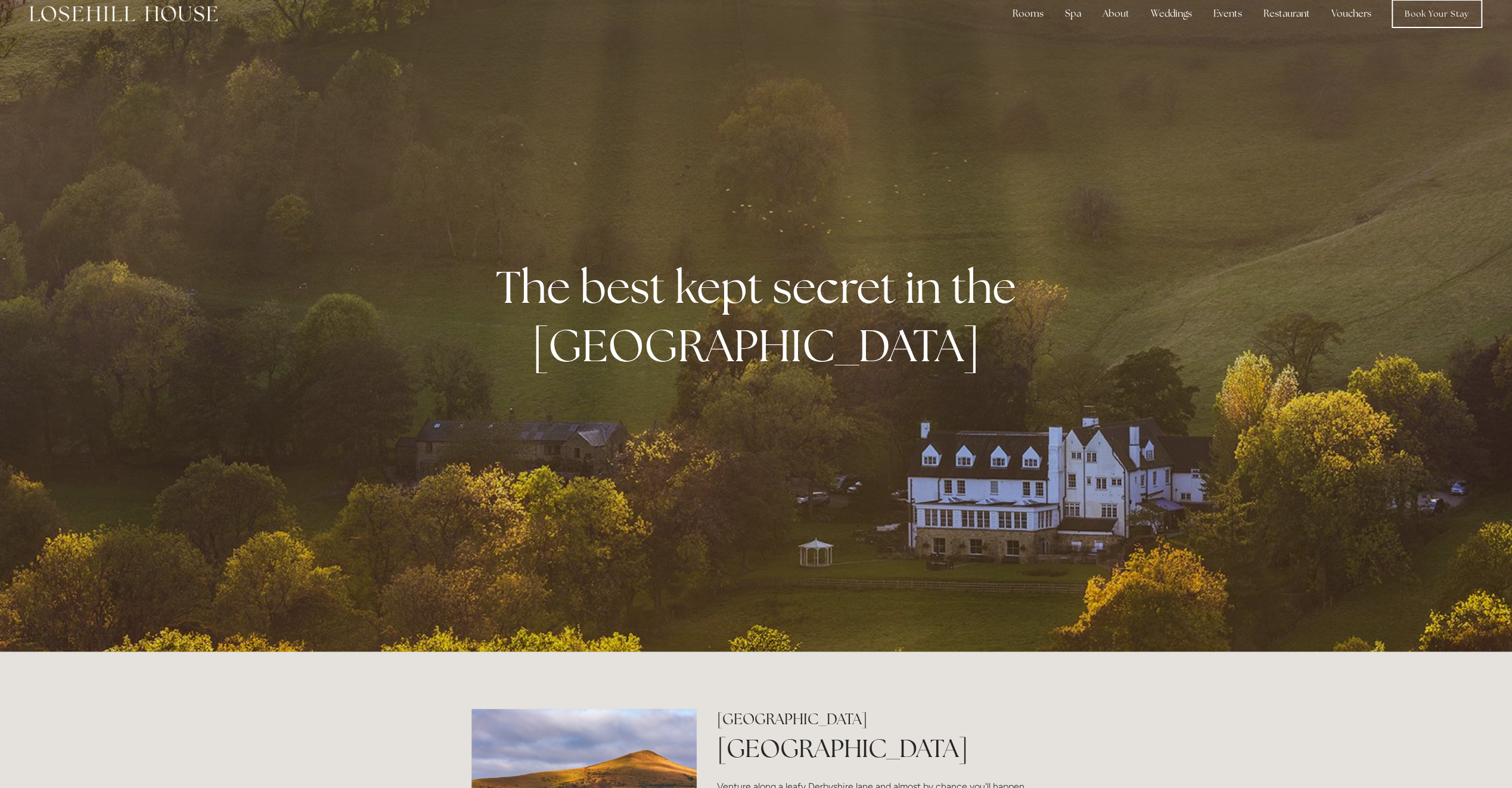
scroll to position [0, 0]
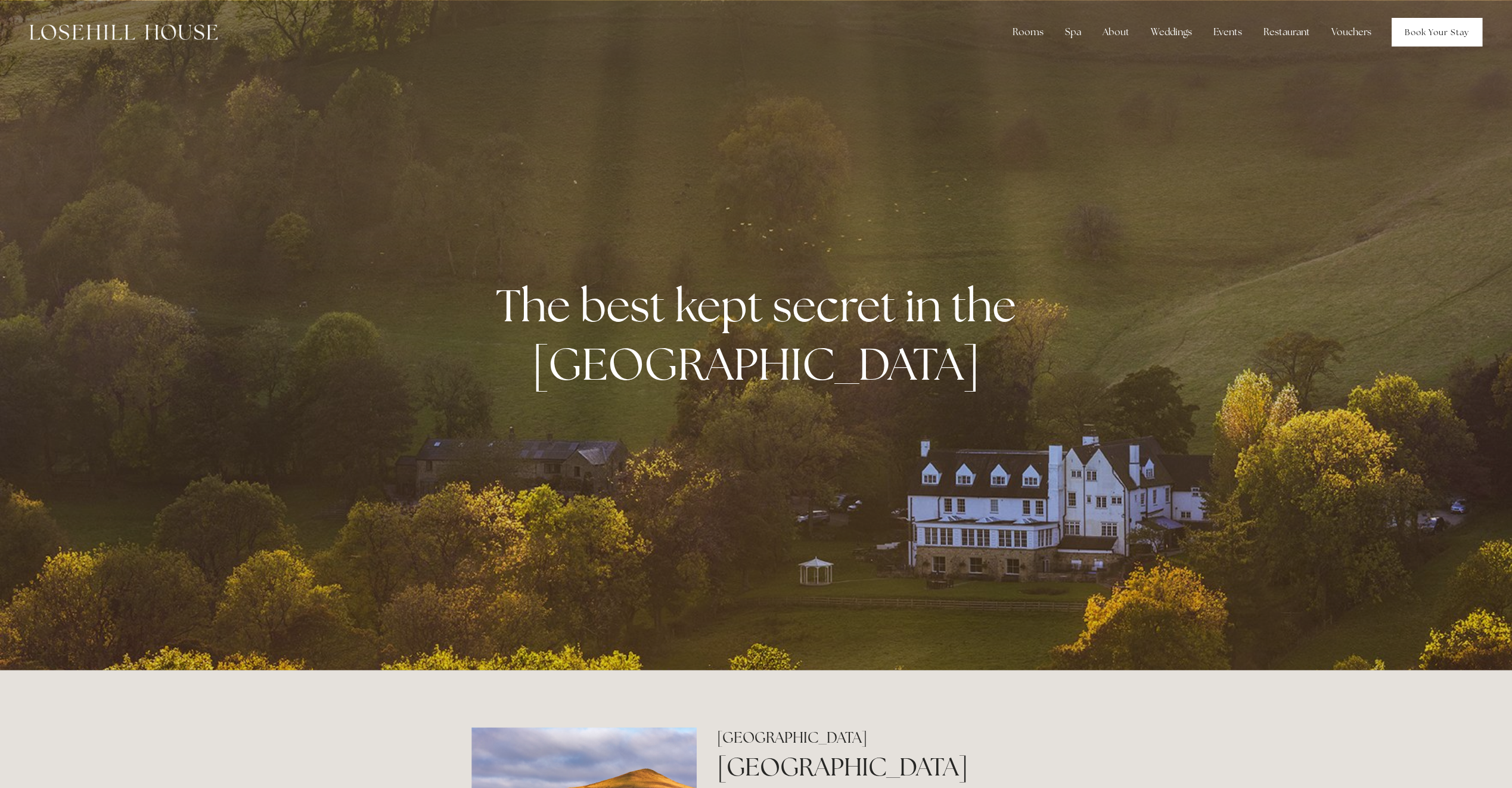
click at [1436, 24] on link "Book Your Stay" at bounding box center [1437, 32] width 90 height 28
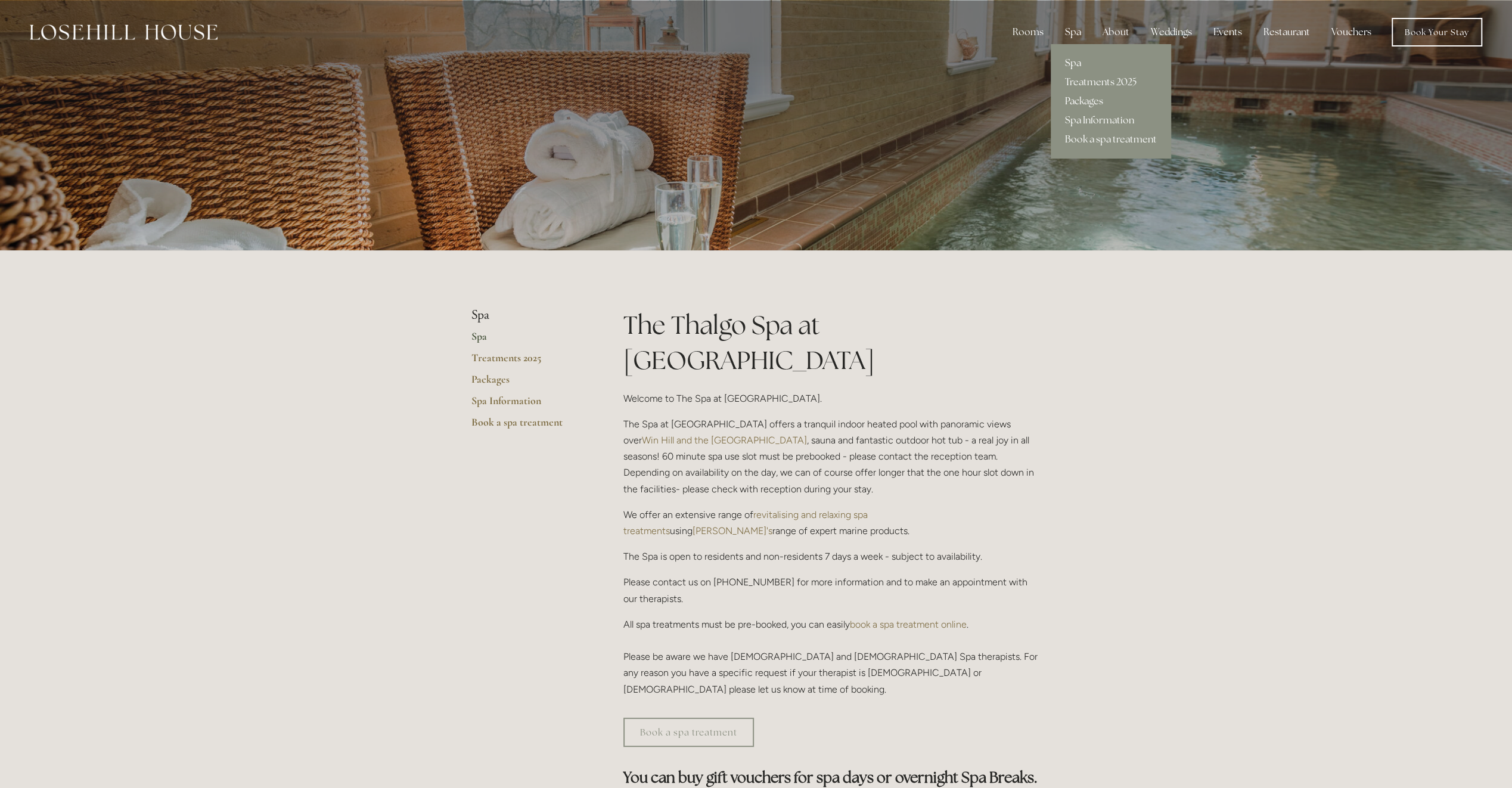
click at [1088, 100] on link "Packages" at bounding box center [1111, 101] width 120 height 19
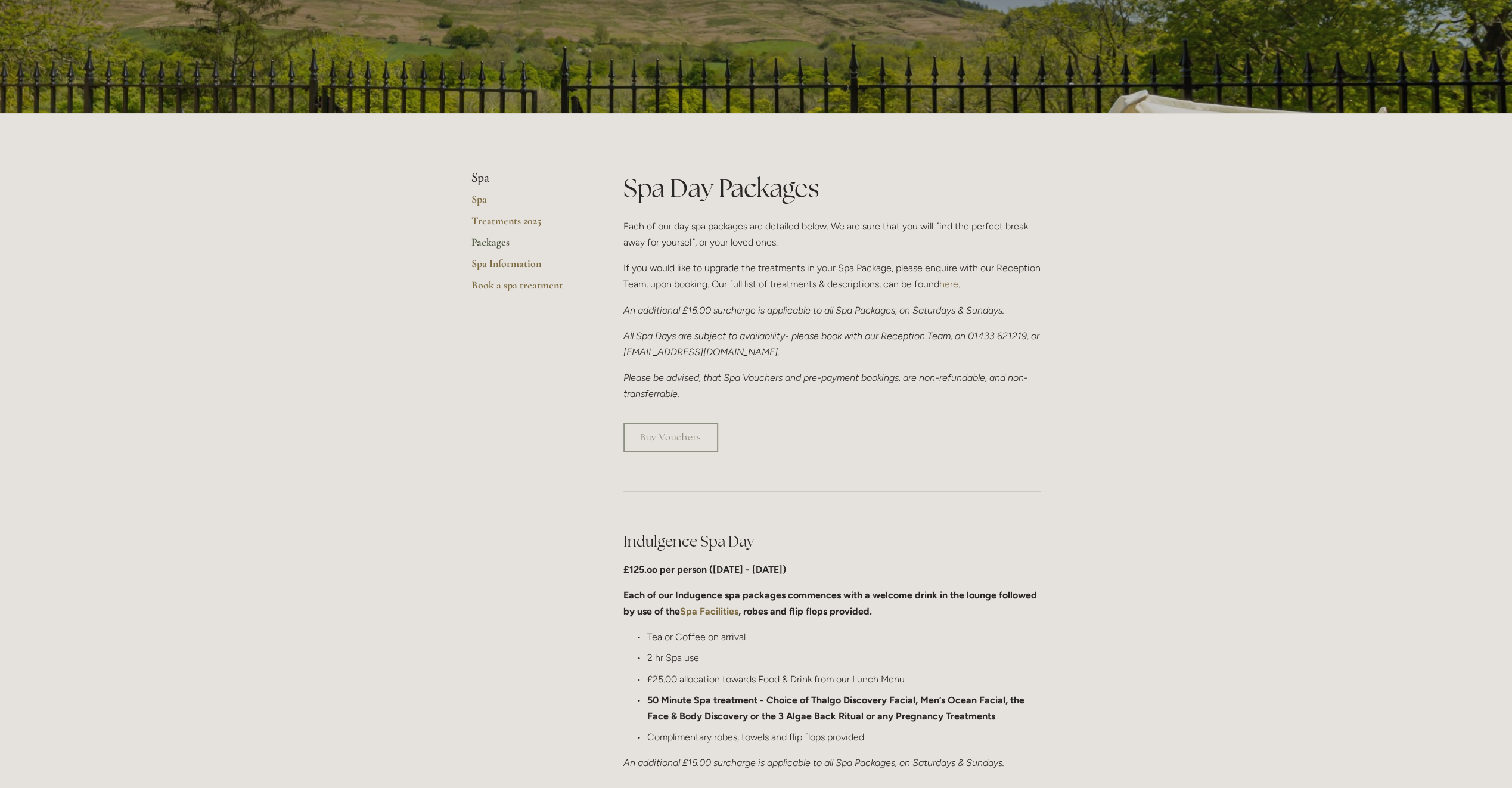
scroll to position [119, 0]
